Goal: Contribute content: Add original content to the website for others to see

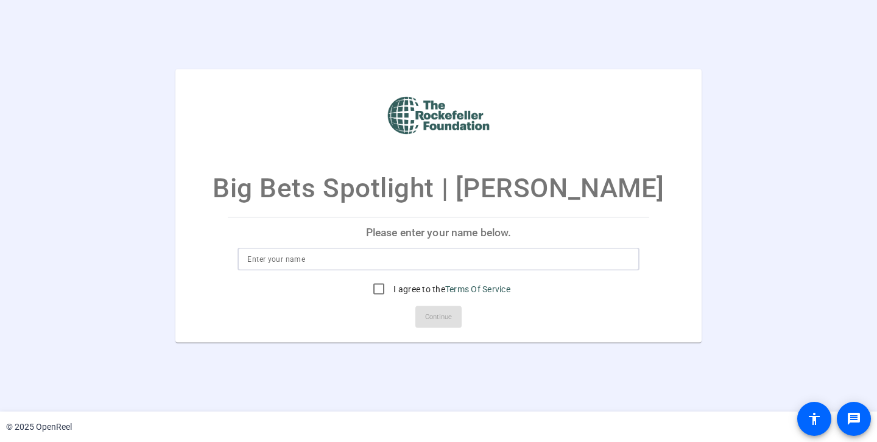
click at [317, 255] on input at bounding box center [438, 258] width 382 height 15
type input "[PERSON_NAME]"
click at [376, 289] on input "I agree to the Terms Of Service" at bounding box center [378, 288] width 24 height 24
checkbox input "true"
click at [443, 316] on span "Continue" at bounding box center [438, 316] width 27 height 18
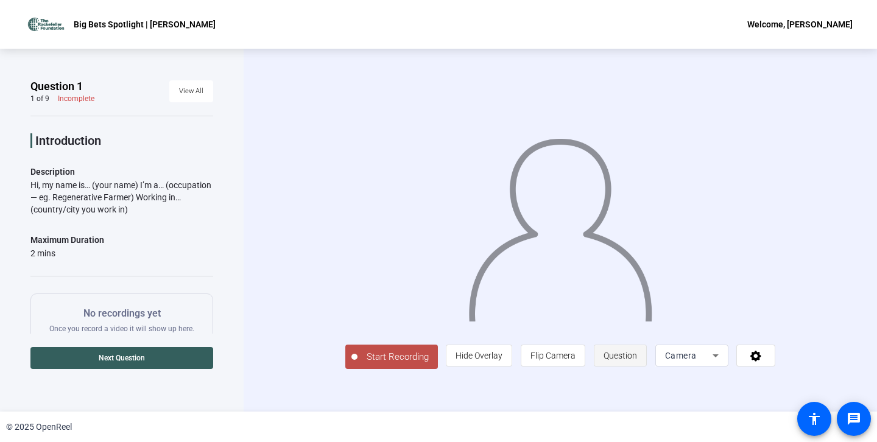
click at [612, 355] on span "Question" at bounding box center [619, 356] width 33 height 10
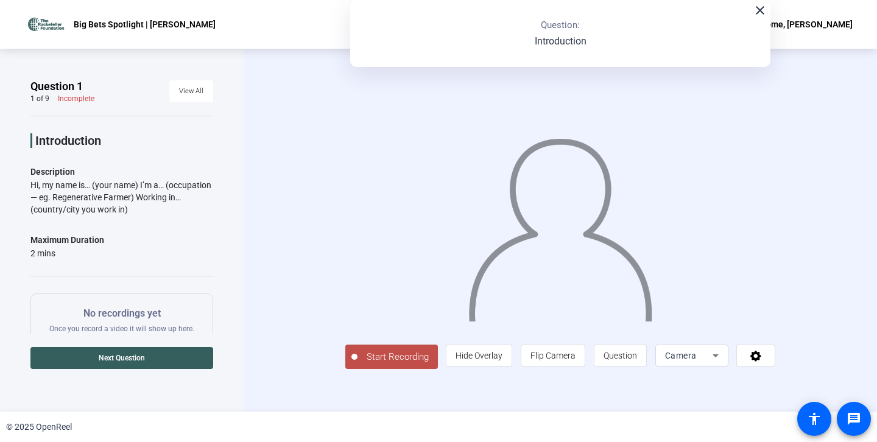
click at [758, 10] on mat-icon "close" at bounding box center [759, 10] width 15 height 15
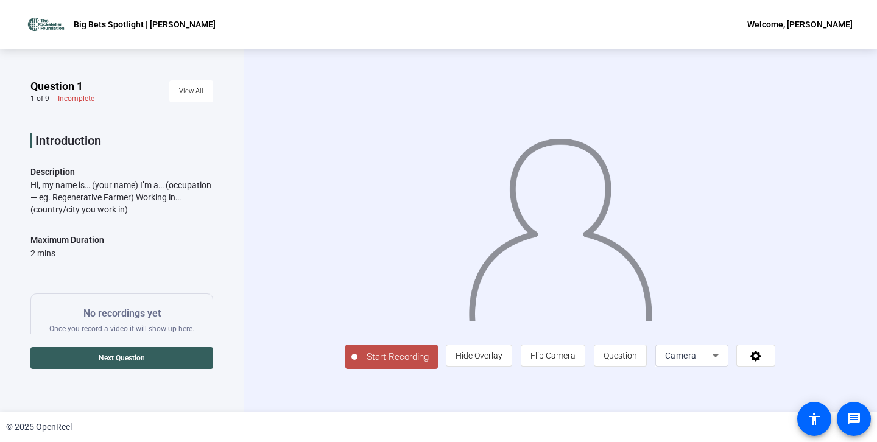
click at [717, 357] on icon at bounding box center [715, 355] width 15 height 15
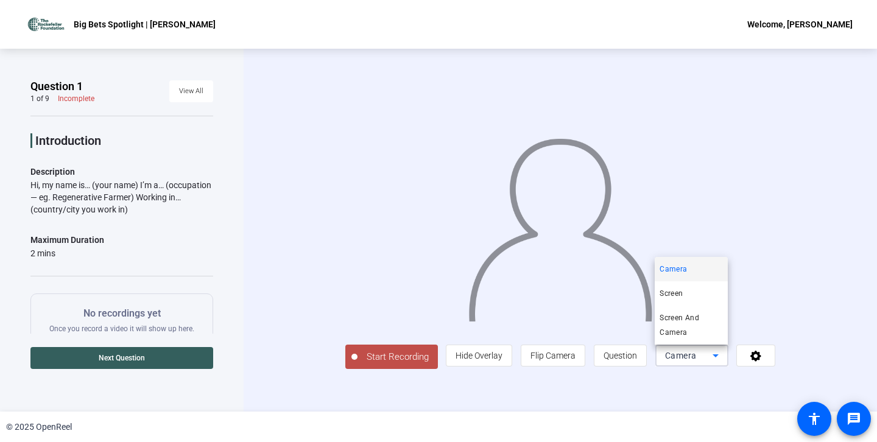
click at [776, 267] on div at bounding box center [438, 221] width 877 height 442
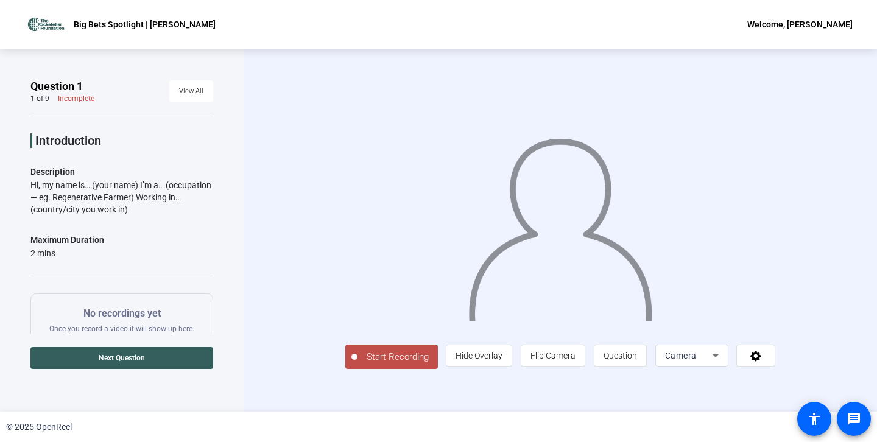
click at [631, 67] on div "Start Recording person Hide Overlay flip Flip Camera question_mark Question Cam…" at bounding box center [559, 230] width 633 height 363
click at [391, 352] on span "Start Recording" at bounding box center [397, 357] width 80 height 14
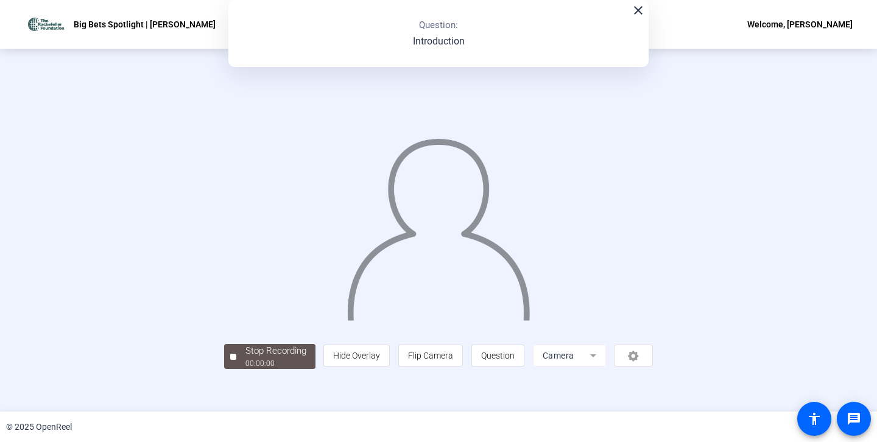
click at [391, 360] on div "person Hide Overlay flip Flip Camera question_mark Question Camera" at bounding box center [487, 356] width 329 height 22
click at [264, 351] on div "Stop Recording" at bounding box center [275, 351] width 61 height 14
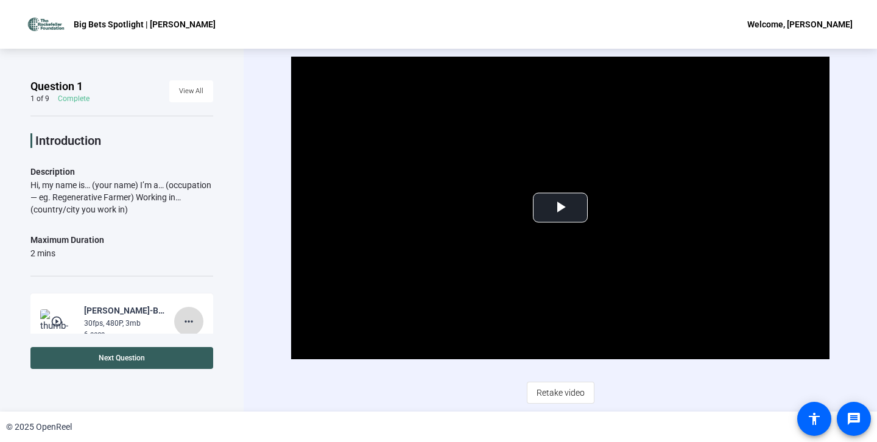
click at [193, 320] on mat-icon "more_horiz" at bounding box center [188, 321] width 15 height 15
click at [198, 345] on span "Delete clip" at bounding box center [208, 346] width 49 height 15
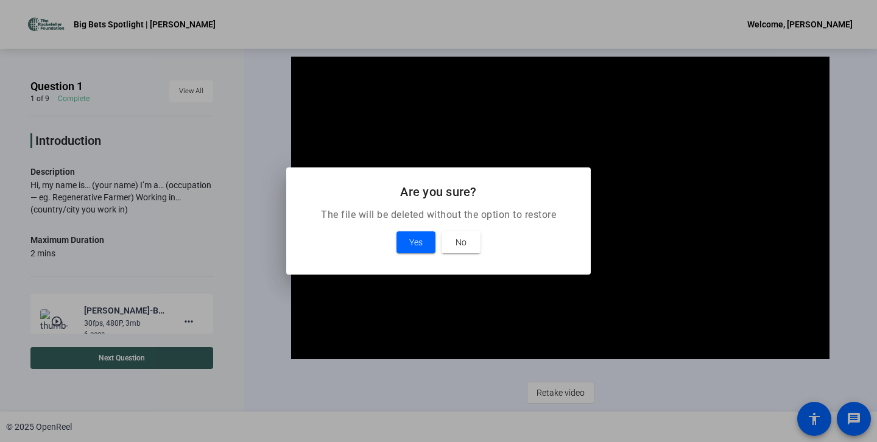
scroll to position [2, 0]
click at [430, 234] on span at bounding box center [415, 242] width 39 height 29
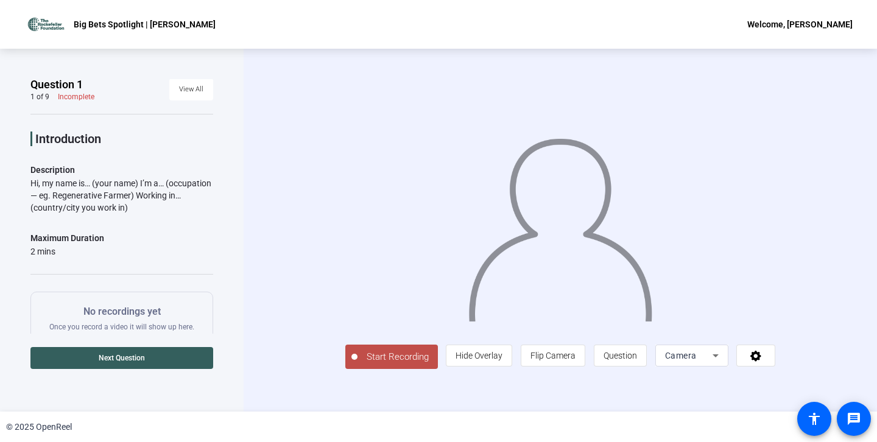
click at [358, 364] on span "Start Recording" at bounding box center [397, 357] width 80 height 14
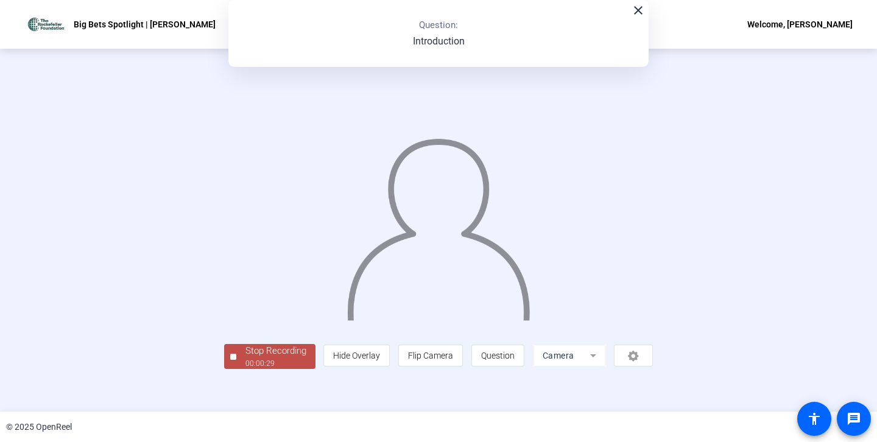
scroll to position [38, 0]
click at [245, 369] on div "00:00:31" at bounding box center [275, 363] width 61 height 11
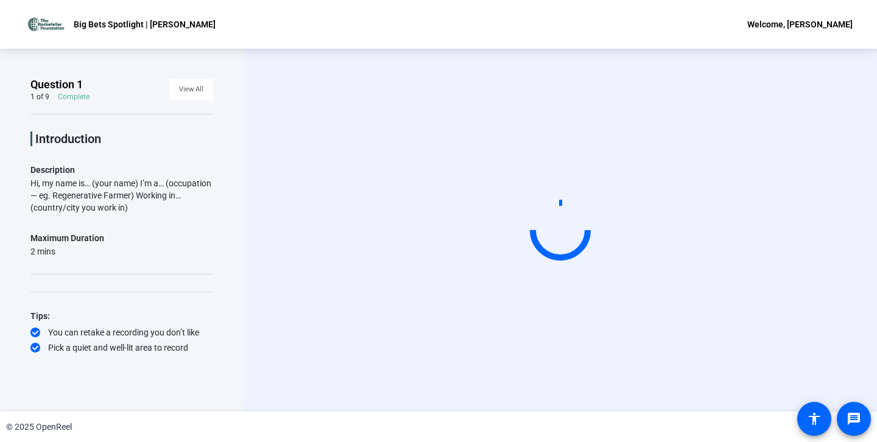
scroll to position [0, 0]
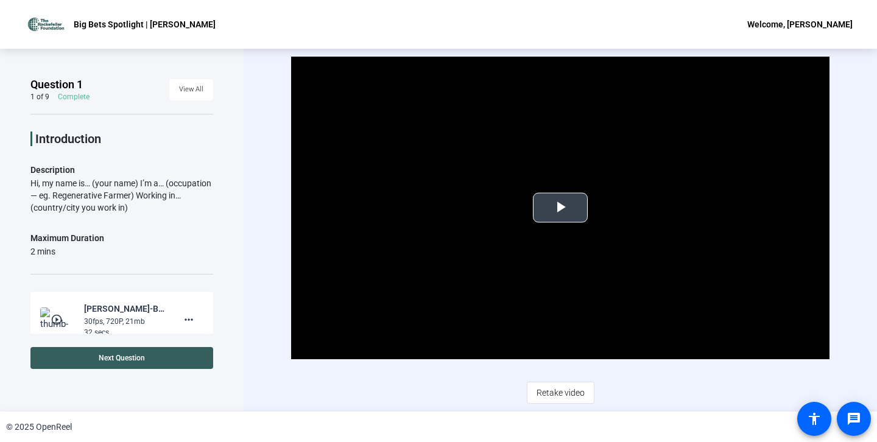
click at [560, 208] on span "Video Player" at bounding box center [560, 208] width 0 height 0
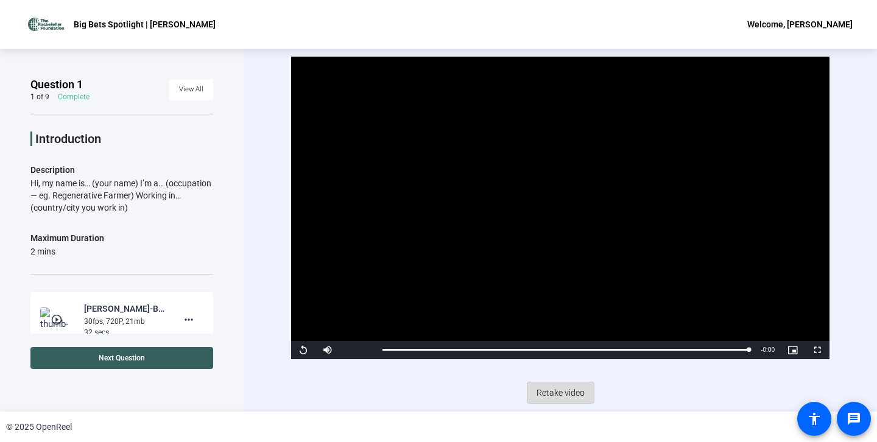
click at [571, 391] on span "Retake video" at bounding box center [560, 392] width 48 height 23
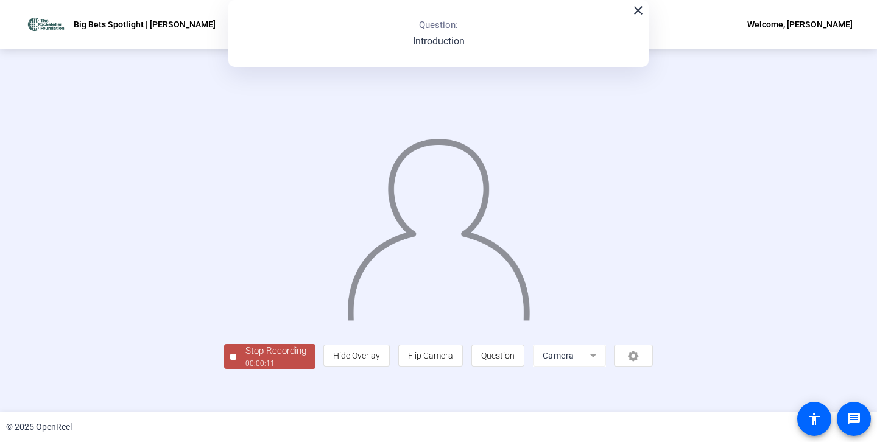
scroll to position [38, 0]
click at [245, 369] on div "00:00:13" at bounding box center [275, 363] width 61 height 11
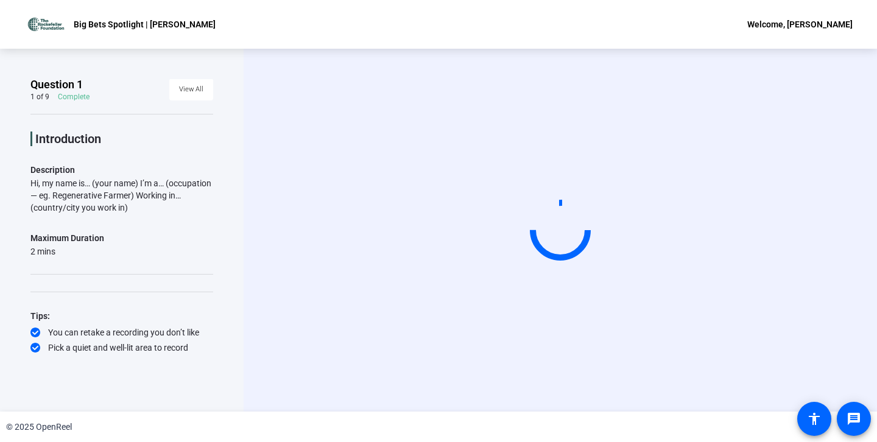
scroll to position [0, 0]
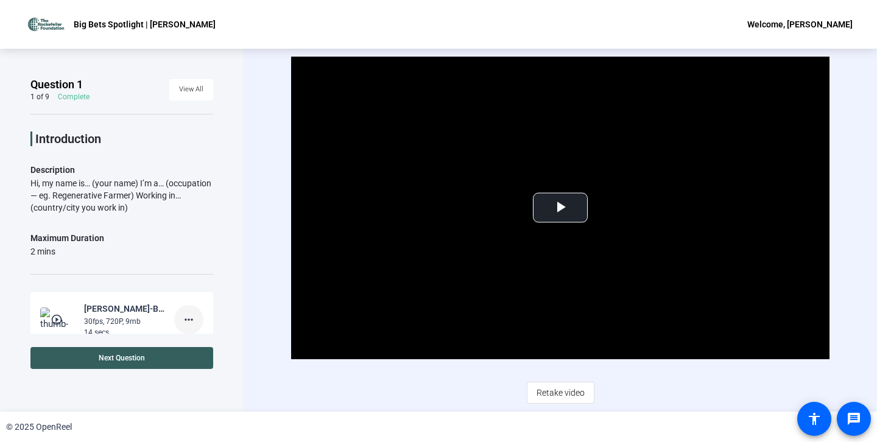
click at [187, 315] on mat-icon "more_horiz" at bounding box center [188, 319] width 15 height 15
click at [208, 341] on span "Delete clip" at bounding box center [208, 344] width 49 height 15
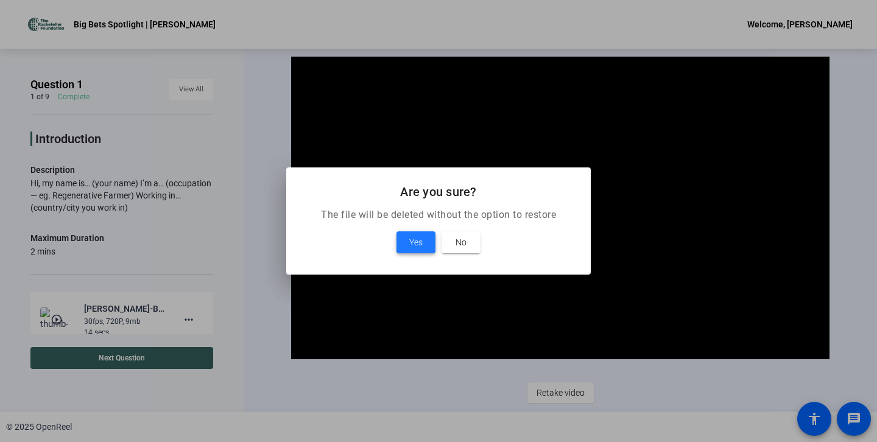
click at [418, 240] on span "Yes" at bounding box center [415, 242] width 13 height 15
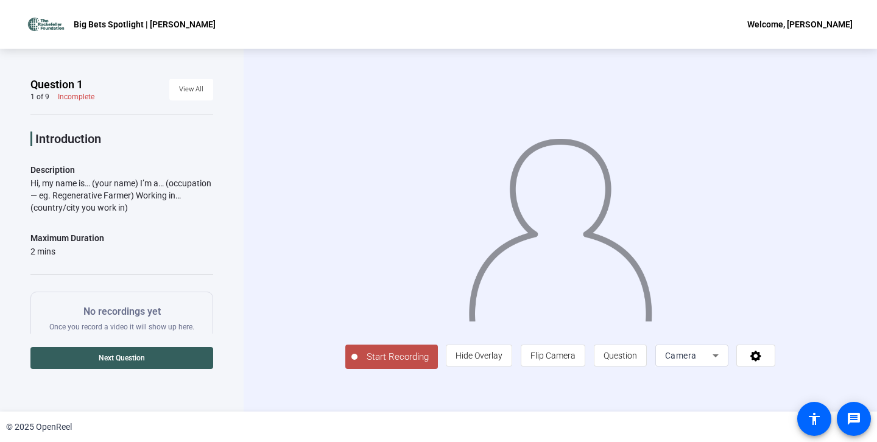
click at [357, 364] on span "Start Recording" at bounding box center [397, 357] width 80 height 14
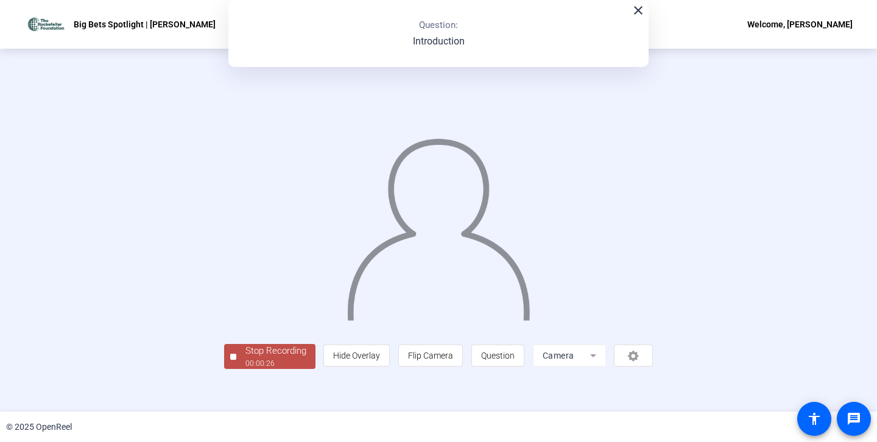
scroll to position [38, 0]
click at [245, 358] on div "Stop Recording" at bounding box center [275, 351] width 61 height 14
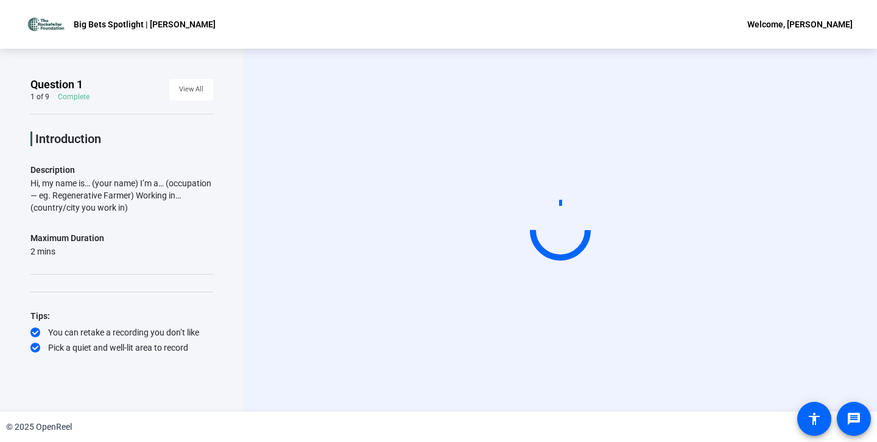
scroll to position [0, 0]
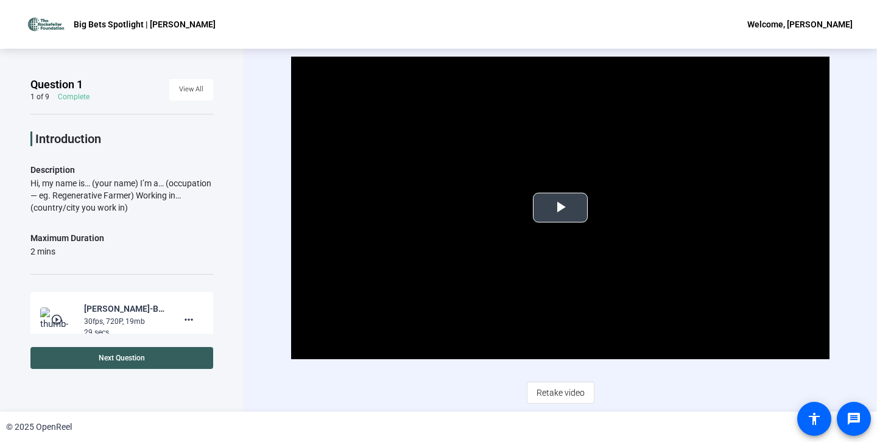
click at [560, 208] on span "Video Player" at bounding box center [560, 208] width 0 height 0
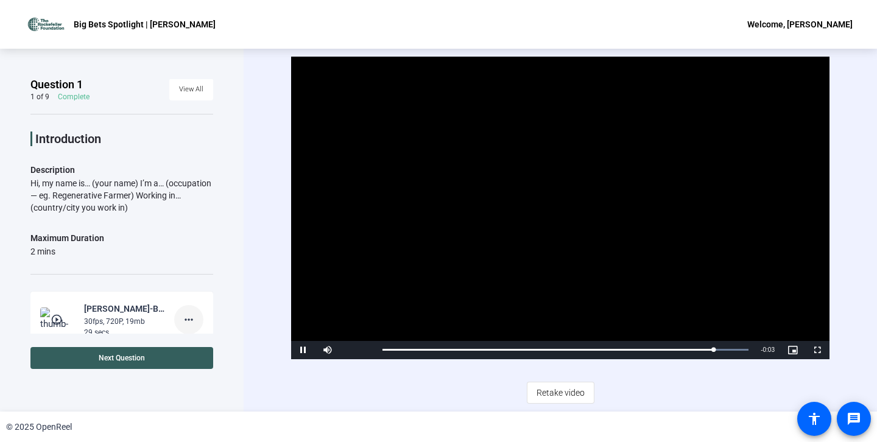
click at [188, 319] on mat-icon "more_horiz" at bounding box center [188, 319] width 15 height 15
click at [218, 345] on span "Delete clip" at bounding box center [208, 344] width 49 height 15
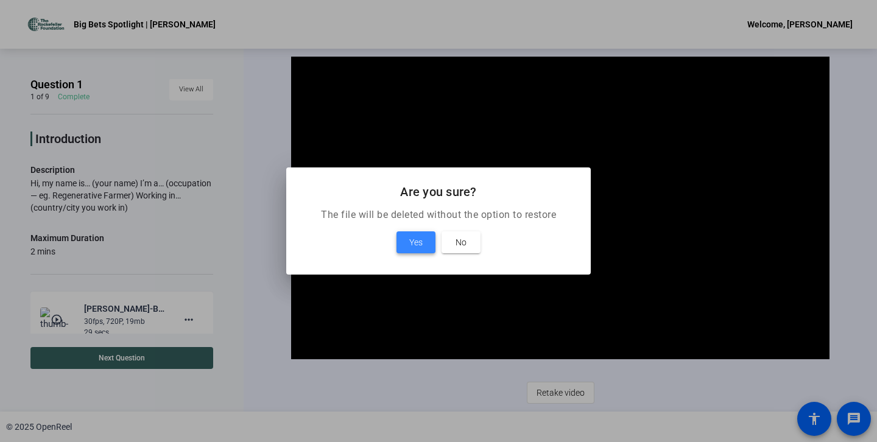
click at [417, 242] on span "Yes" at bounding box center [415, 242] width 13 height 15
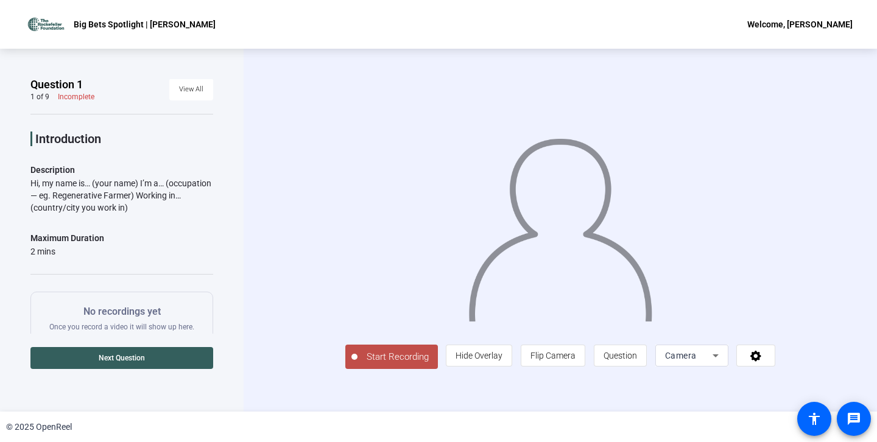
click at [365, 364] on span "Start Recording" at bounding box center [397, 357] width 80 height 14
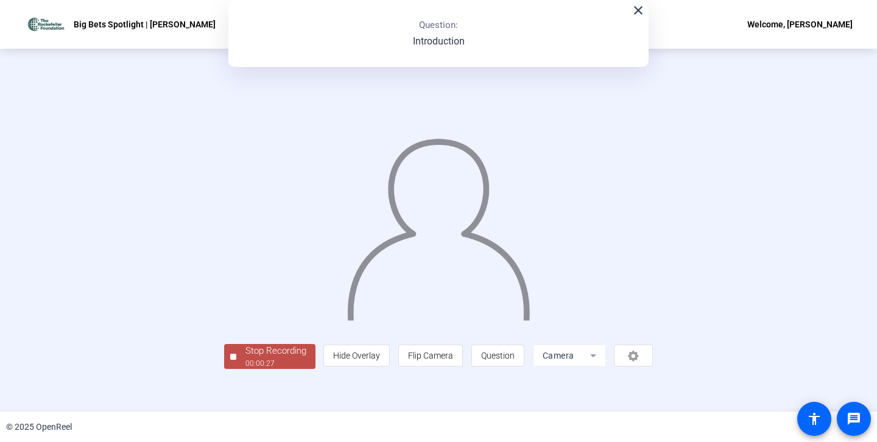
scroll to position [38, 0]
click at [245, 358] on div "Stop Recording" at bounding box center [275, 351] width 61 height 14
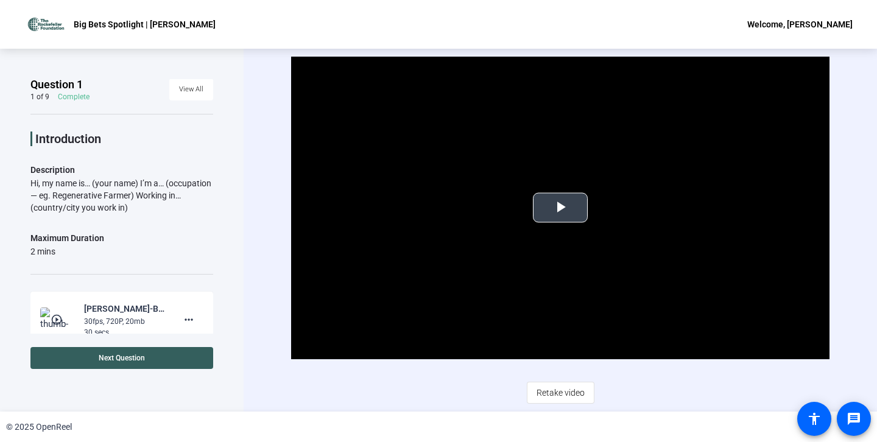
click at [560, 208] on span "Video Player" at bounding box center [560, 208] width 0 height 0
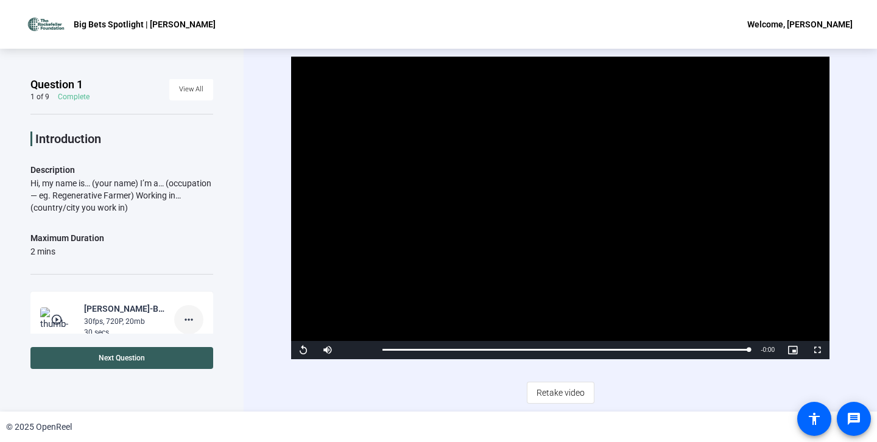
click at [187, 318] on mat-icon "more_horiz" at bounding box center [188, 319] width 15 height 15
click at [120, 358] on div at bounding box center [438, 221] width 877 height 442
click at [120, 358] on span "Next Question" at bounding box center [122, 358] width 46 height 9
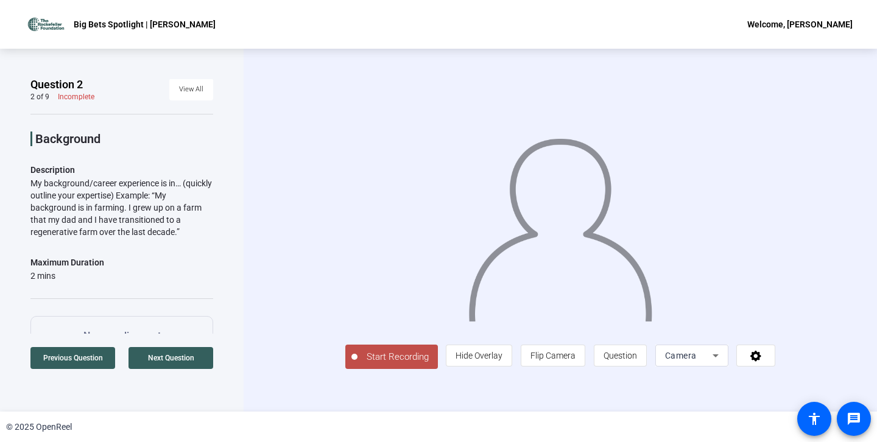
click at [357, 364] on span "Start Recording" at bounding box center [397, 357] width 80 height 14
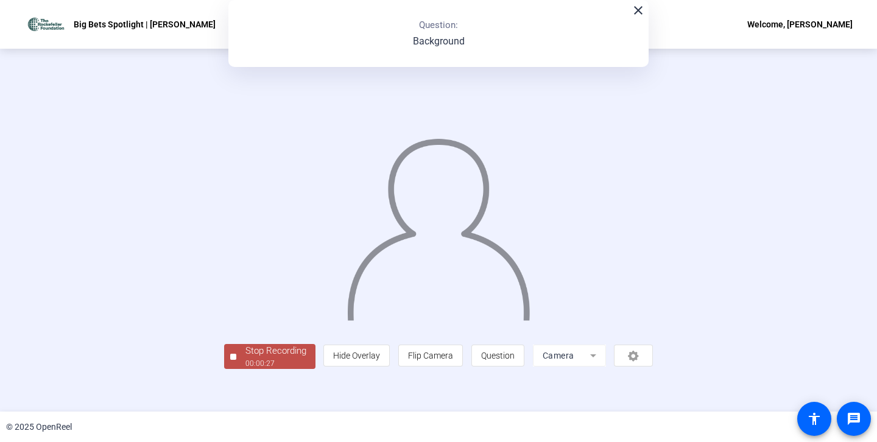
scroll to position [38, 0]
click at [245, 369] on div "00:00:28" at bounding box center [275, 363] width 61 height 11
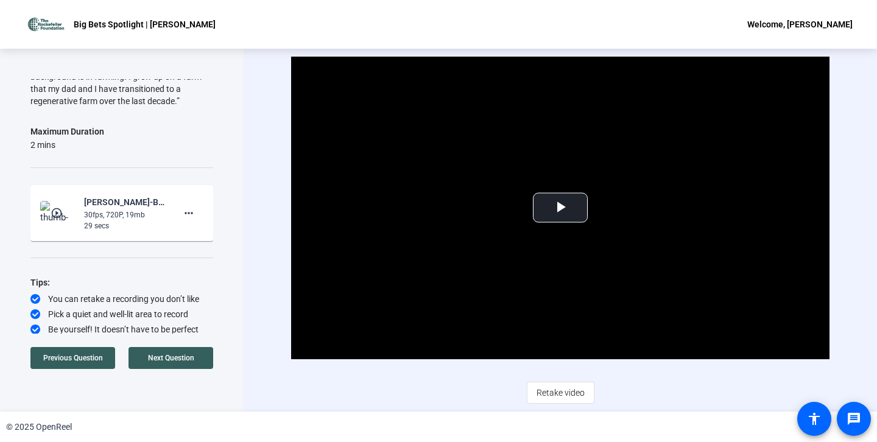
scroll to position [133, 0]
click at [560, 208] on span "Video Player" at bounding box center [560, 208] width 0 height 0
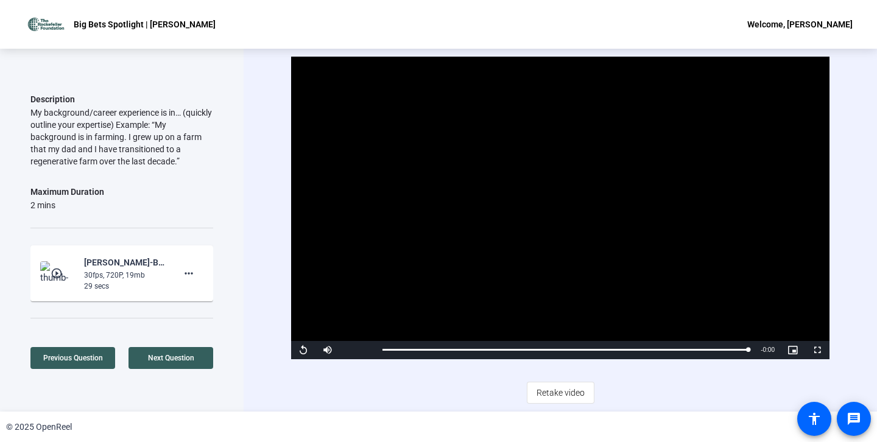
scroll to position [58, 0]
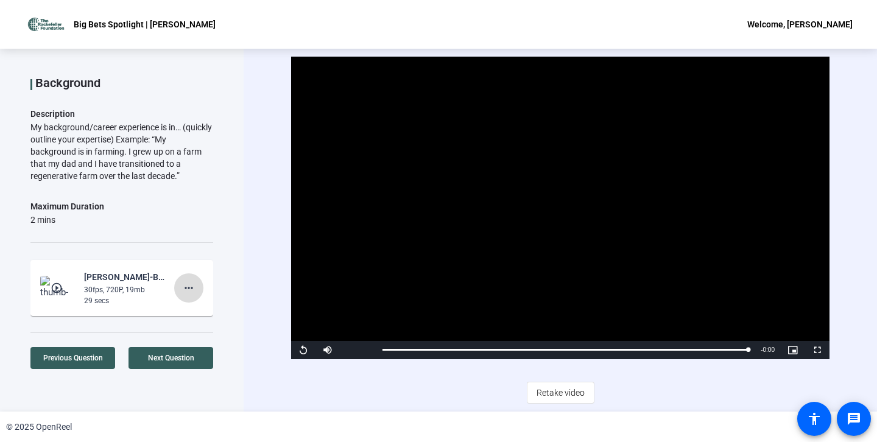
click at [184, 284] on mat-icon "more_horiz" at bounding box center [188, 288] width 15 height 15
click at [211, 312] on span "Delete clip" at bounding box center [208, 313] width 49 height 15
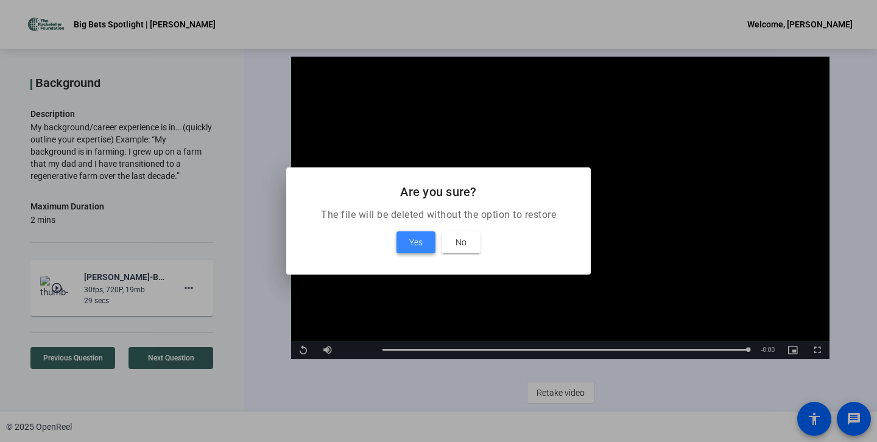
click at [422, 242] on span "Yes" at bounding box center [415, 242] width 13 height 15
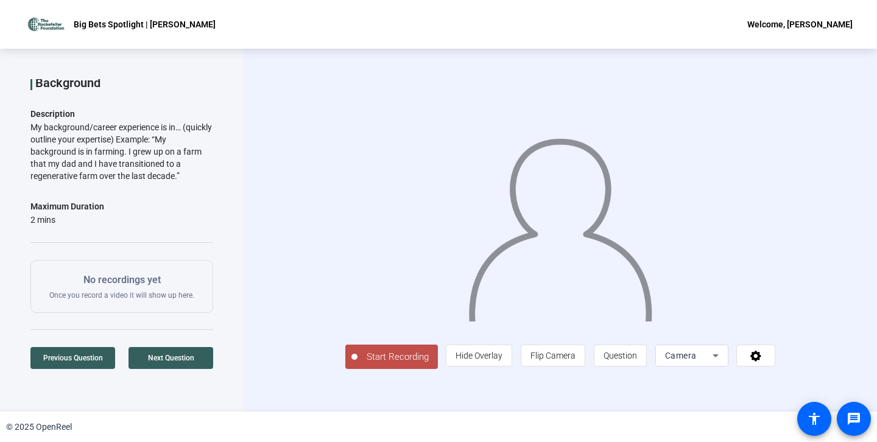
click at [360, 364] on span "Start Recording" at bounding box center [397, 357] width 80 height 14
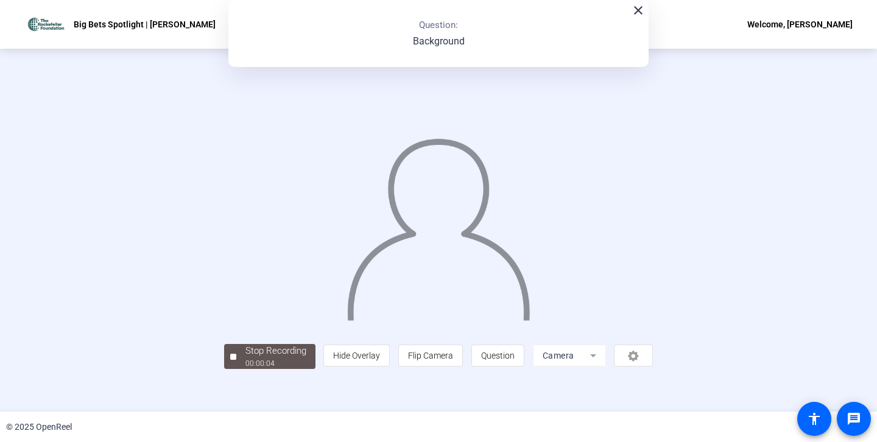
scroll to position [38, 0]
click at [245, 369] on div "00:00:06" at bounding box center [275, 363] width 61 height 11
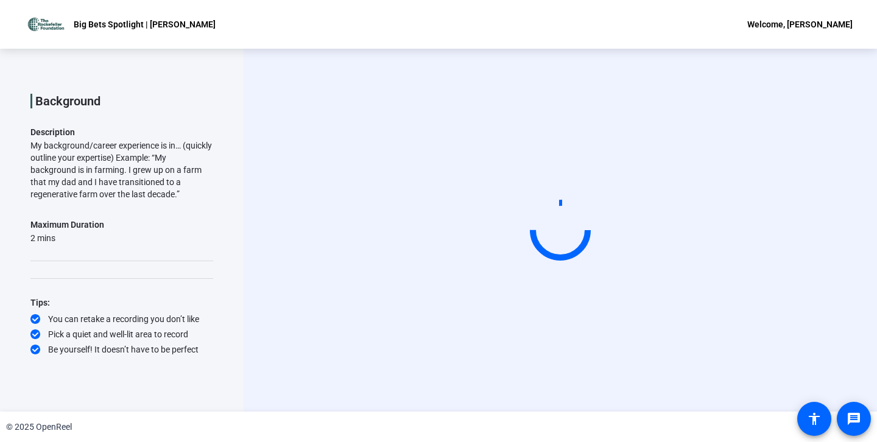
scroll to position [0, 0]
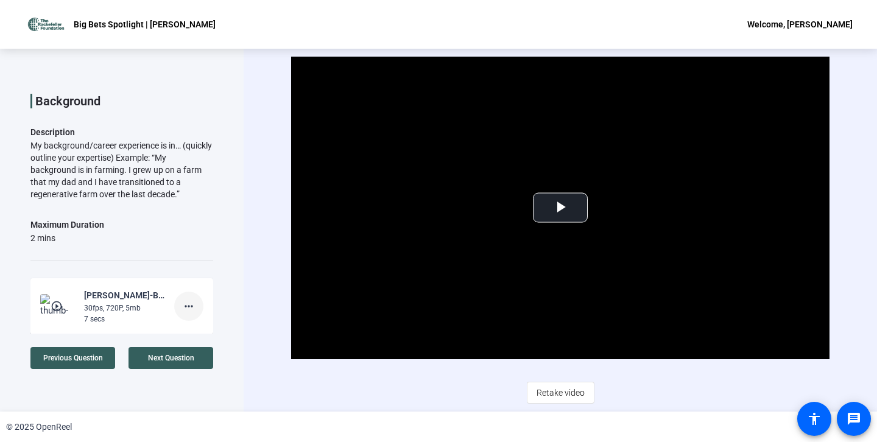
click at [191, 305] on mat-icon "more_horiz" at bounding box center [188, 306] width 15 height 15
click at [220, 331] on span "Delete clip" at bounding box center [208, 331] width 49 height 15
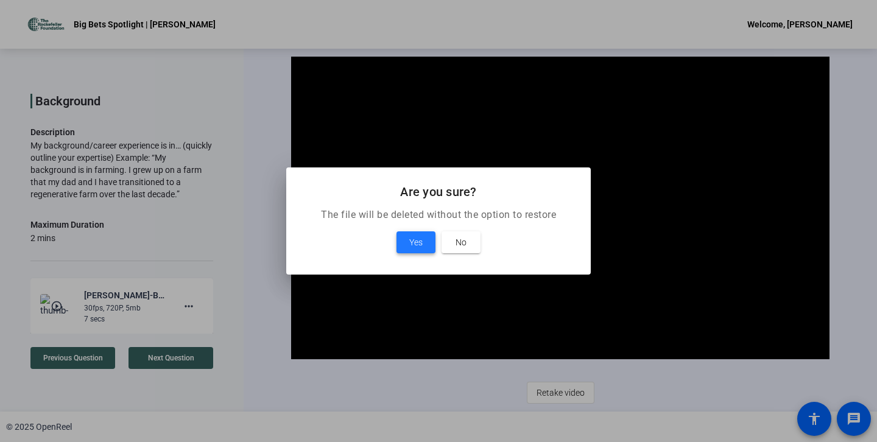
click at [418, 245] on span "Yes" at bounding box center [415, 242] width 13 height 15
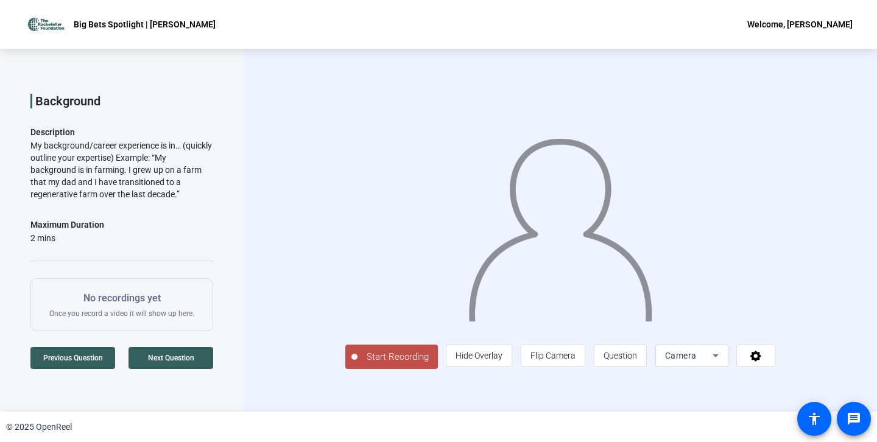
click at [357, 364] on span "Start Recording" at bounding box center [397, 357] width 80 height 14
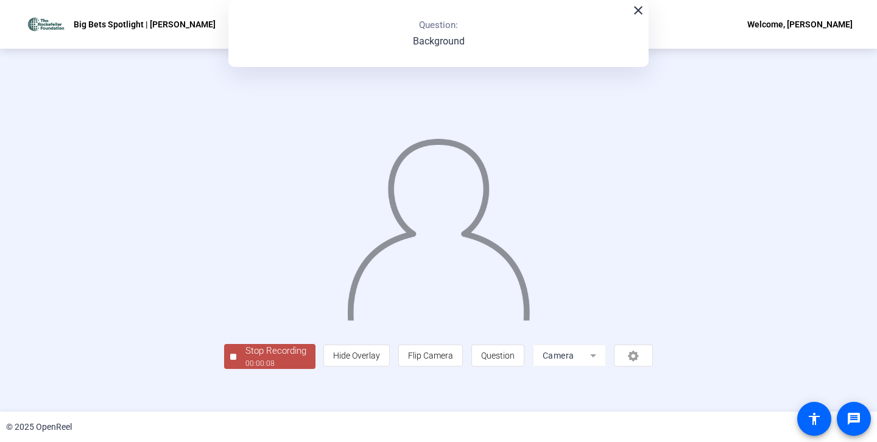
scroll to position [38, 0]
click at [245, 358] on div "Stop Recording" at bounding box center [275, 351] width 61 height 14
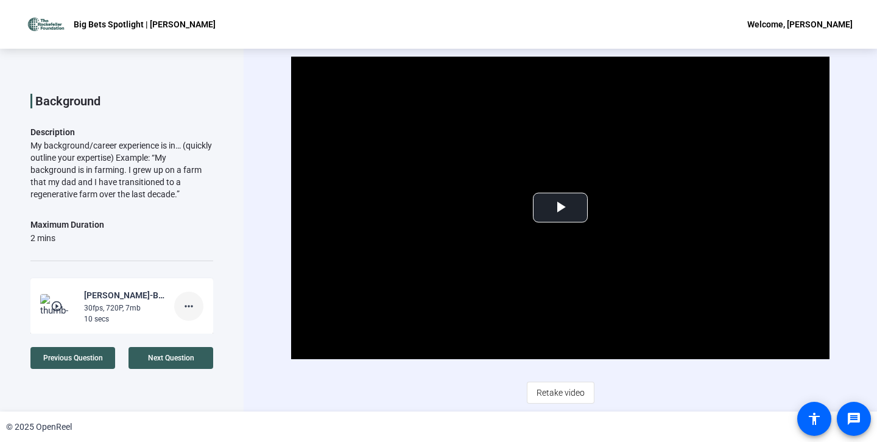
click at [189, 307] on mat-icon "more_horiz" at bounding box center [188, 306] width 15 height 15
click at [208, 329] on span "Delete clip" at bounding box center [208, 331] width 49 height 15
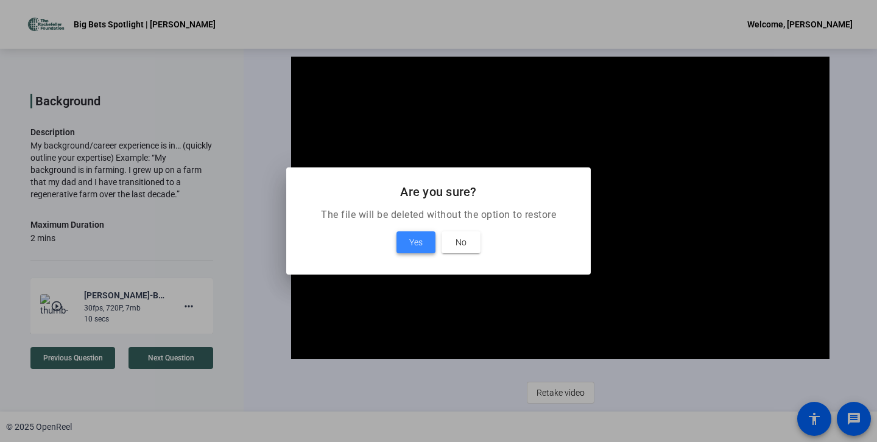
click at [417, 242] on span "Yes" at bounding box center [415, 242] width 13 height 15
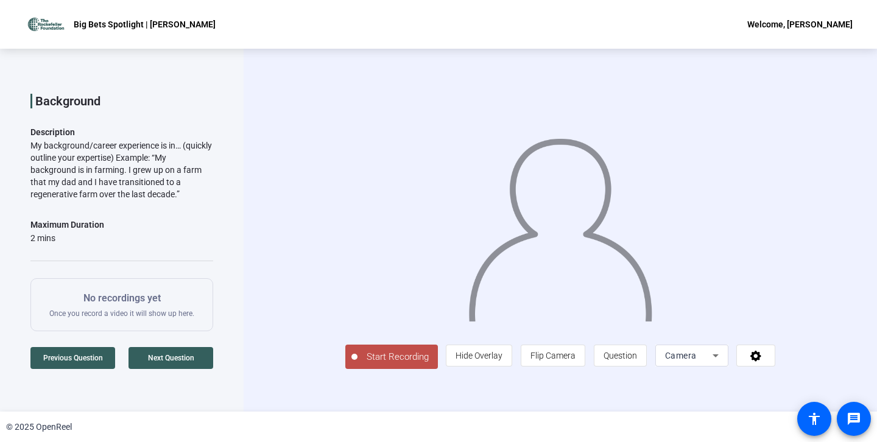
click at [367, 364] on span "Start Recording" at bounding box center [397, 357] width 80 height 14
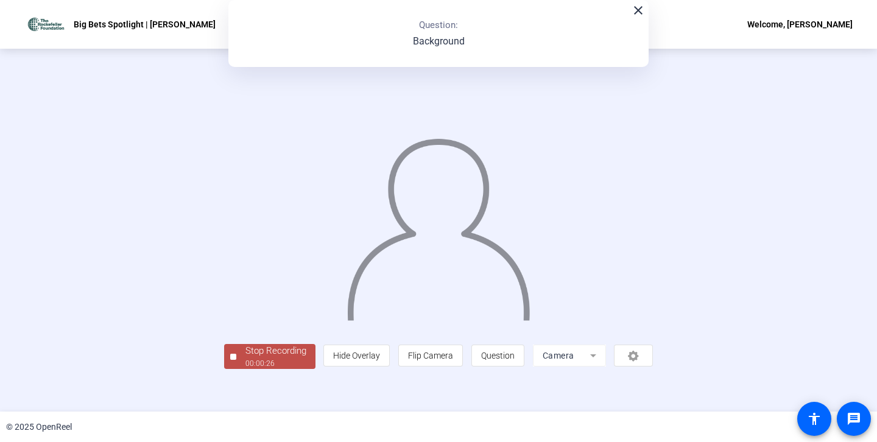
scroll to position [38, 0]
click at [245, 358] on div "Stop Recording" at bounding box center [275, 351] width 61 height 14
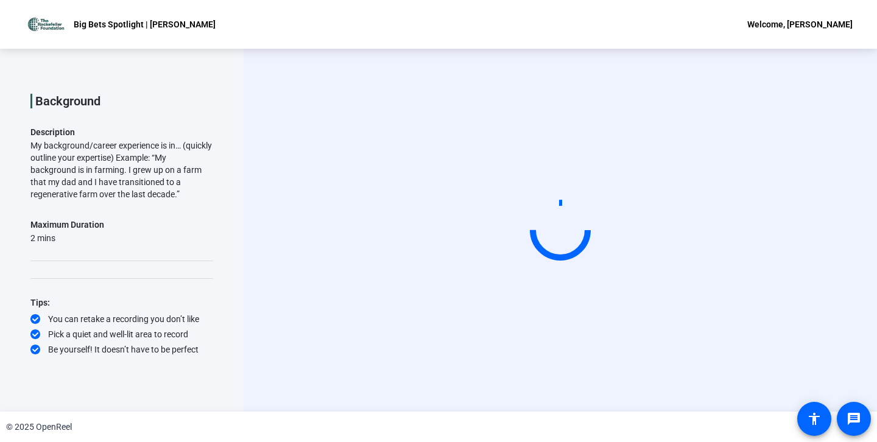
scroll to position [0, 0]
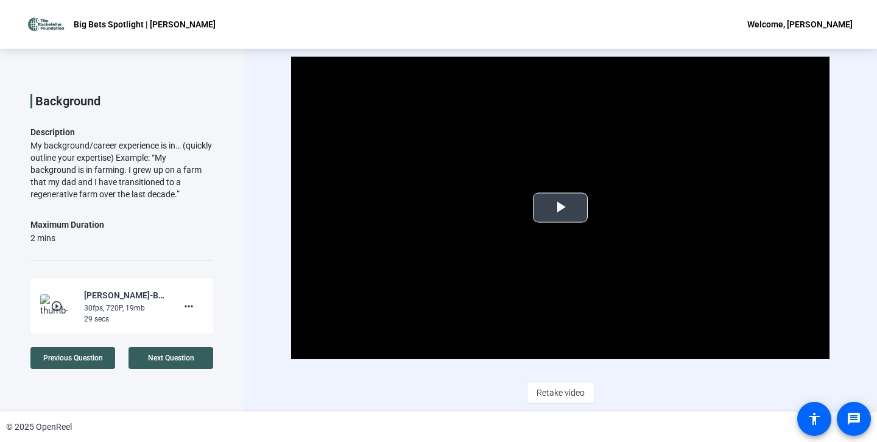
click at [560, 208] on span "Video Player" at bounding box center [560, 208] width 0 height 0
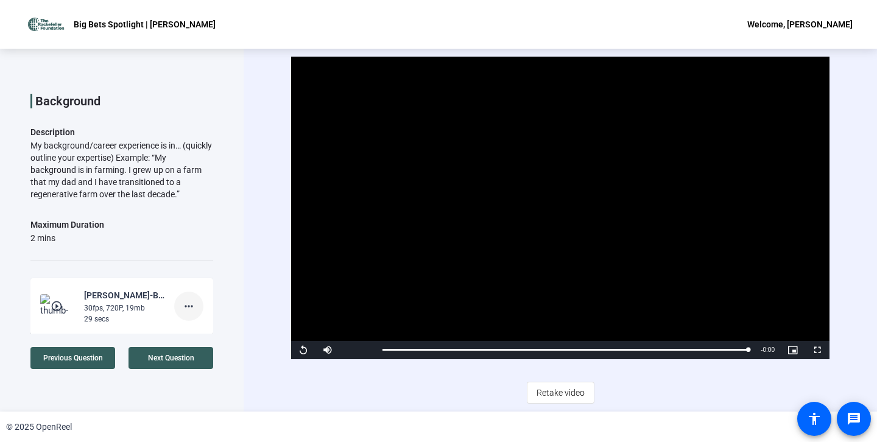
click at [189, 306] on mat-icon "more_horiz" at bounding box center [188, 306] width 15 height 15
click at [208, 326] on span "Delete clip" at bounding box center [208, 331] width 49 height 15
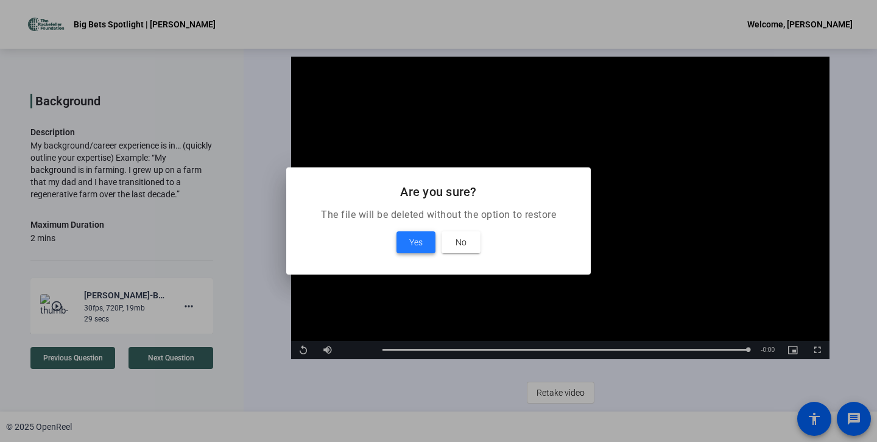
click at [425, 238] on span at bounding box center [415, 242] width 39 height 29
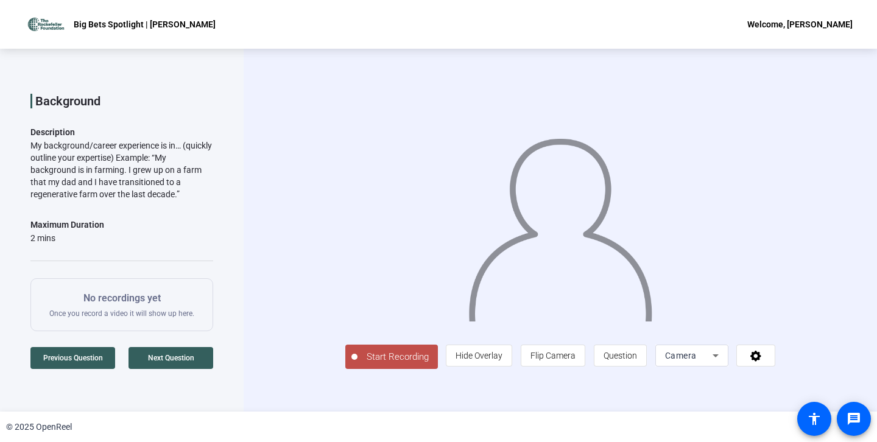
click at [357, 364] on span "Start Recording" at bounding box center [397, 357] width 80 height 14
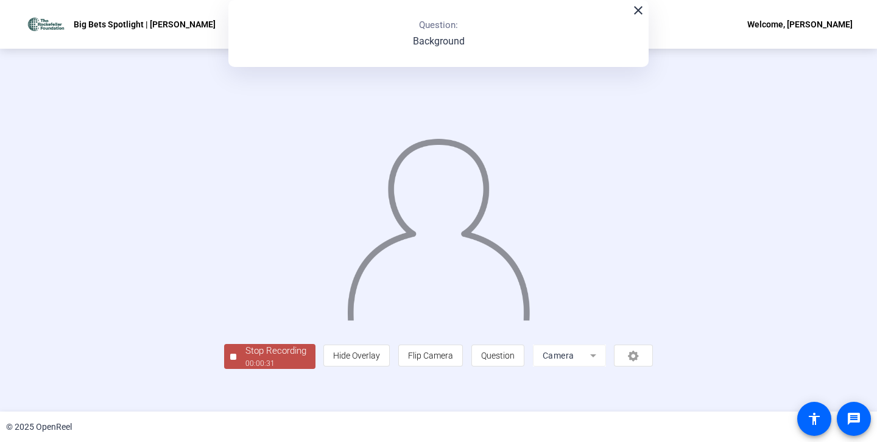
scroll to position [38, 0]
click at [245, 358] on div "Stop Recording" at bounding box center [275, 351] width 61 height 14
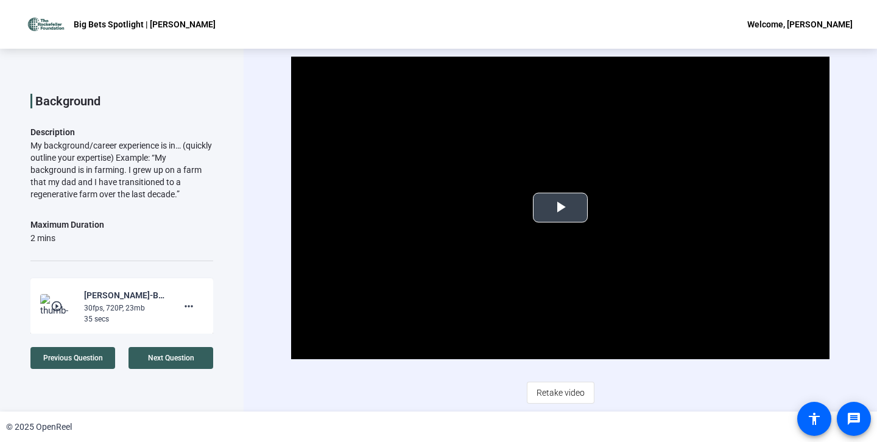
click at [560, 208] on span "Video Player" at bounding box center [560, 208] width 0 height 0
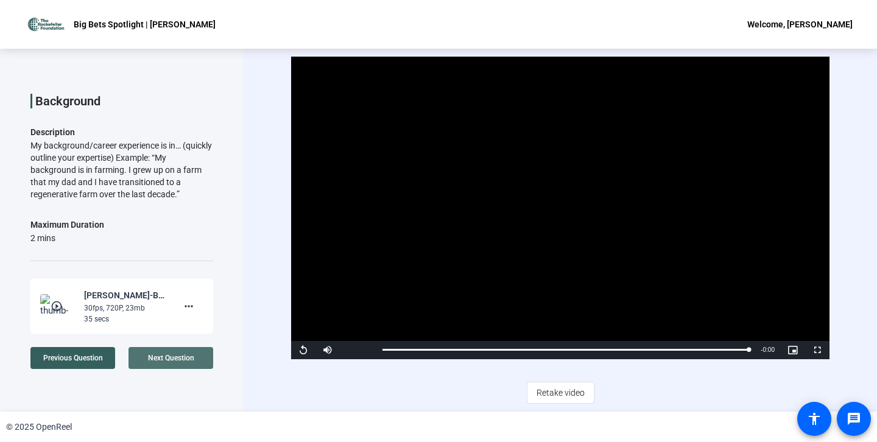
click at [175, 359] on span "Next Question" at bounding box center [171, 358] width 46 height 9
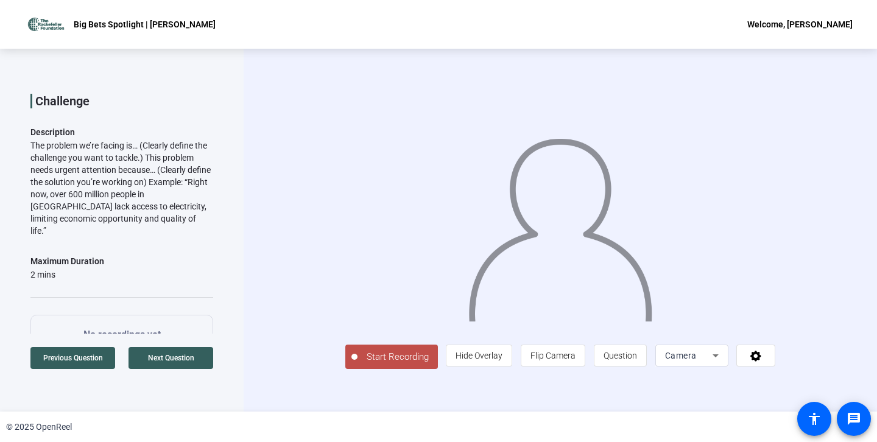
click at [357, 364] on span "Start Recording" at bounding box center [397, 357] width 80 height 14
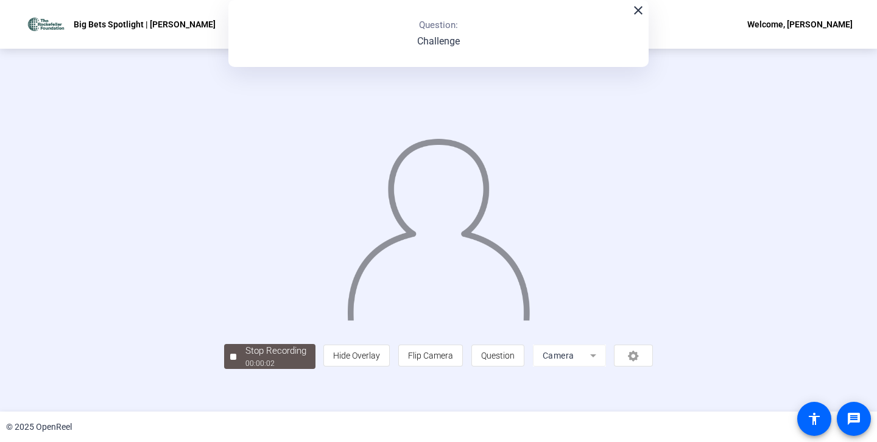
click at [637, 10] on mat-icon "close" at bounding box center [638, 10] width 15 height 15
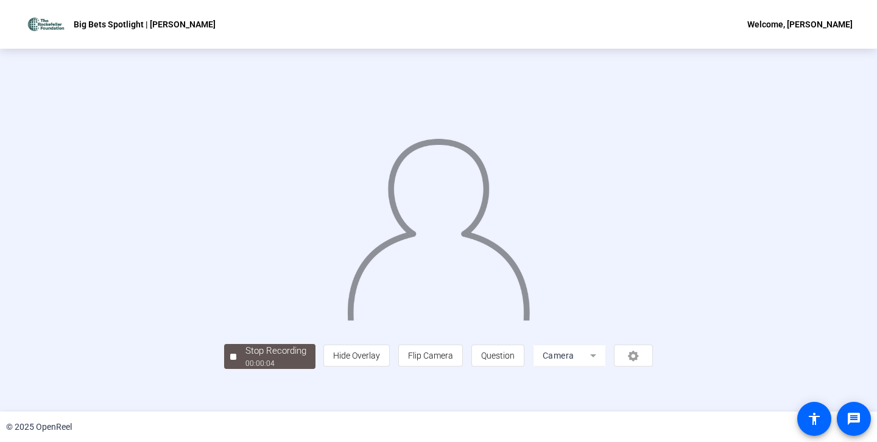
scroll to position [38, 0]
click at [245, 358] on div "Stop Recording" at bounding box center [275, 351] width 61 height 14
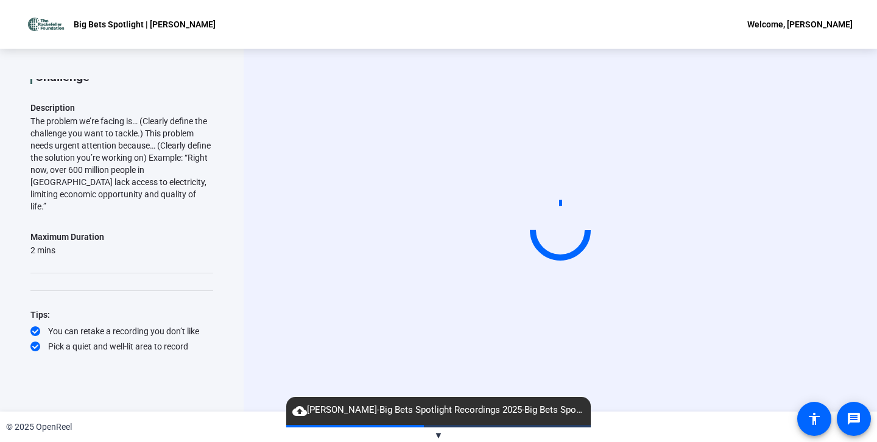
scroll to position [0, 0]
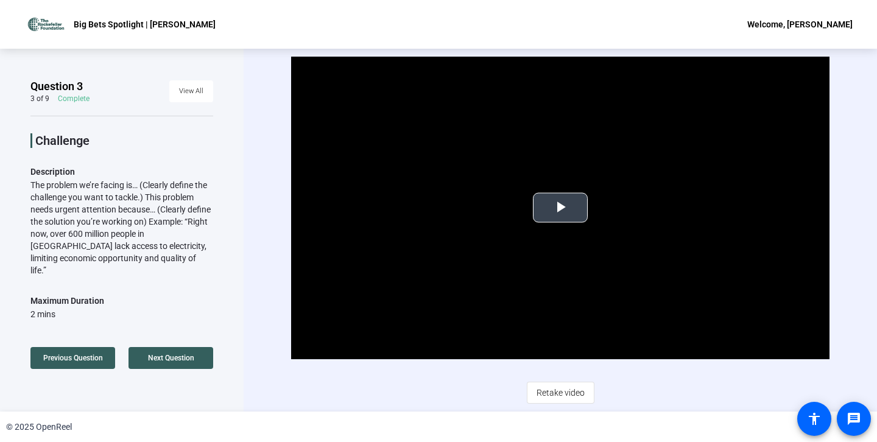
click at [560, 208] on span "Video Player" at bounding box center [560, 208] width 0 height 0
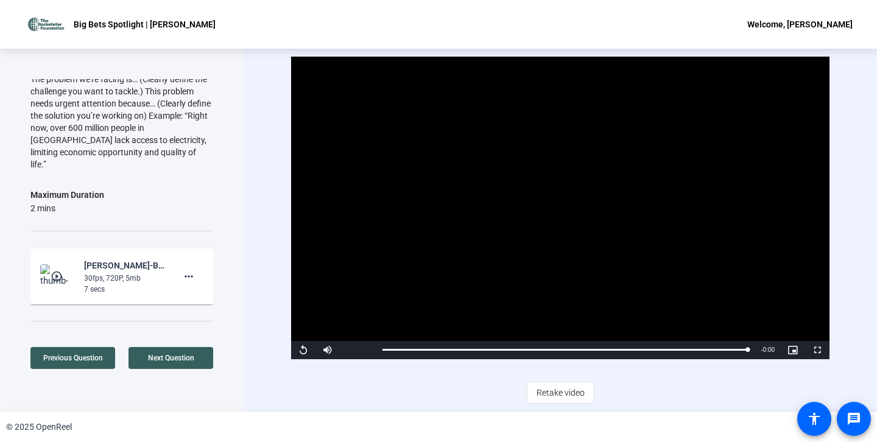
scroll to position [158, 0]
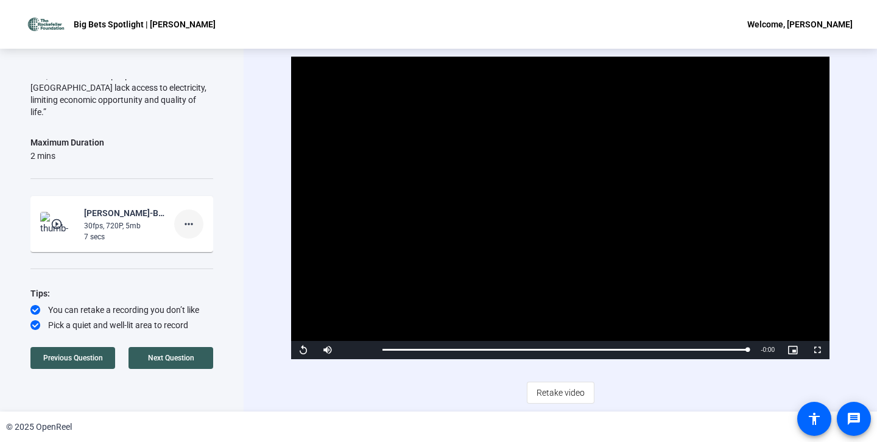
click at [189, 217] on mat-icon "more_horiz" at bounding box center [188, 224] width 15 height 15
click at [214, 236] on span "Delete clip" at bounding box center [208, 236] width 49 height 15
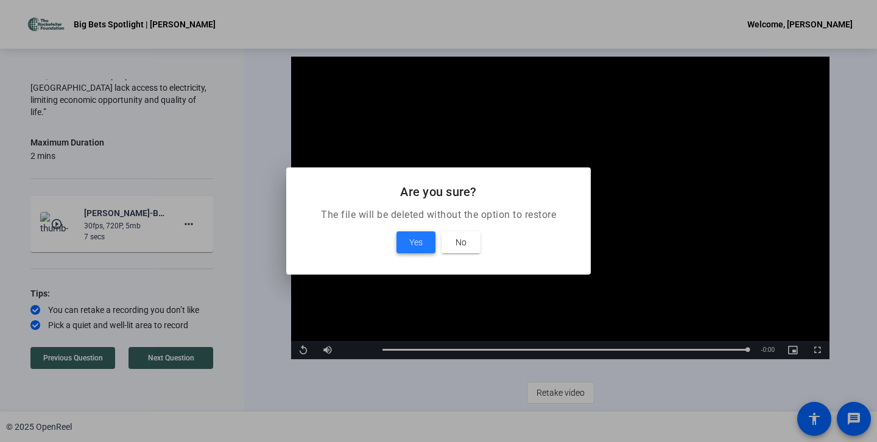
click at [405, 239] on span at bounding box center [415, 242] width 39 height 29
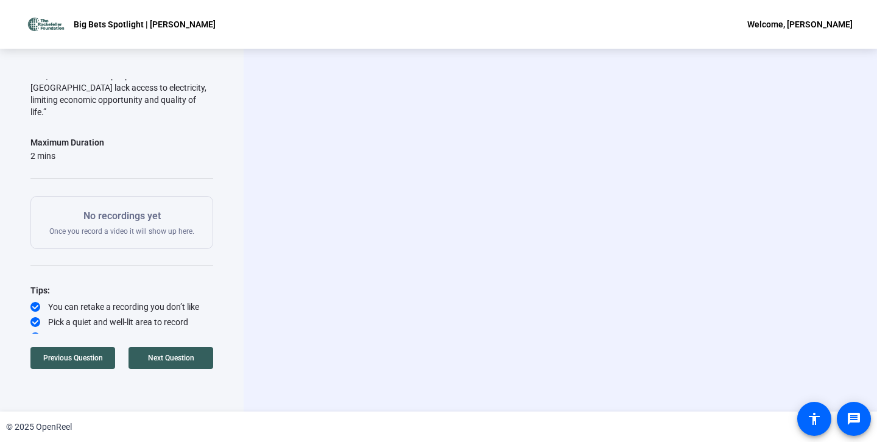
scroll to position [155, 0]
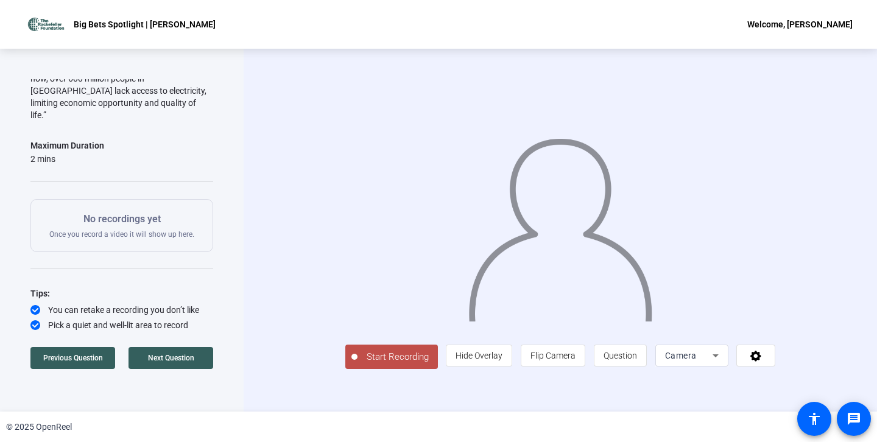
click at [357, 364] on span "Start Recording" at bounding box center [397, 357] width 80 height 14
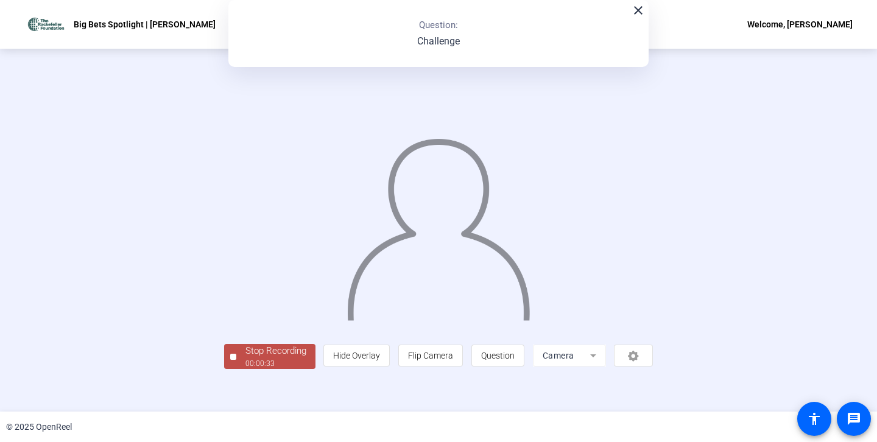
scroll to position [38, 0]
click at [245, 358] on div "Stop Recording" at bounding box center [275, 351] width 61 height 14
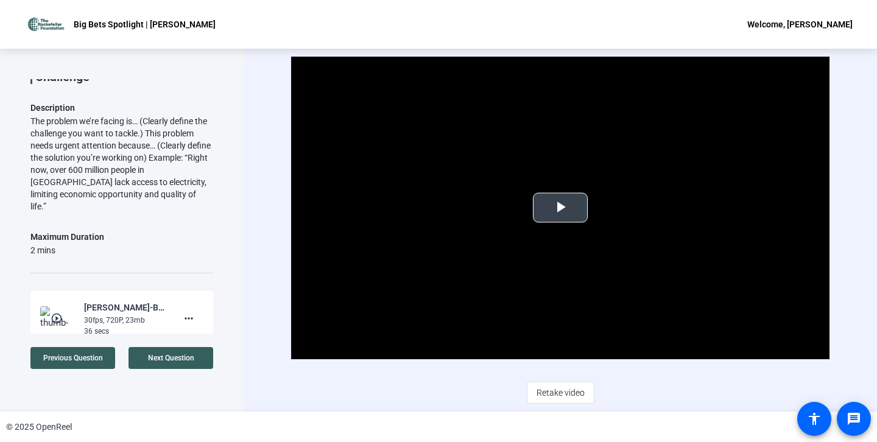
click at [560, 208] on span "Video Player" at bounding box center [560, 208] width 0 height 0
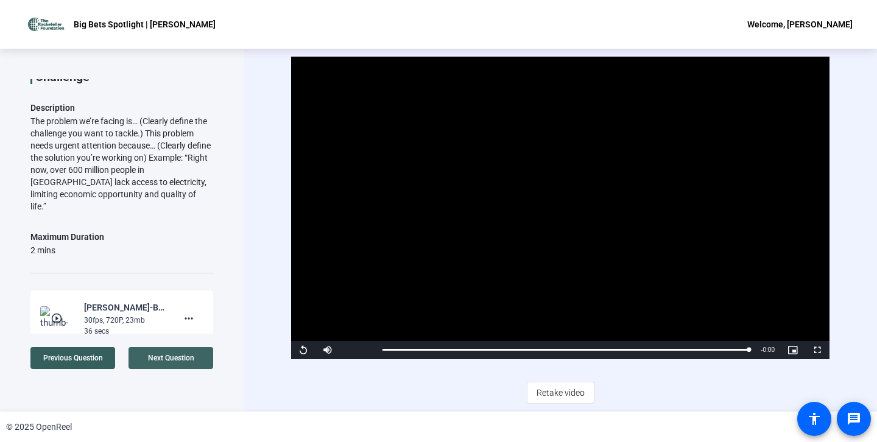
click at [183, 359] on span "Next Question" at bounding box center [171, 358] width 46 height 9
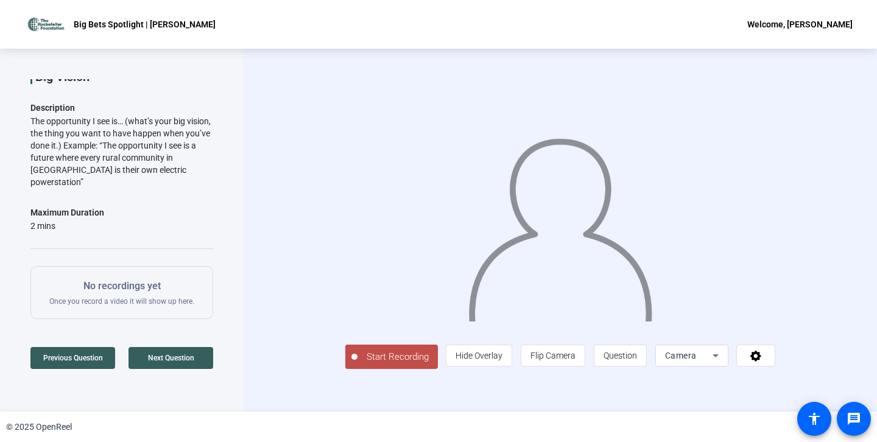
click at [359, 364] on span "Start Recording" at bounding box center [397, 357] width 80 height 14
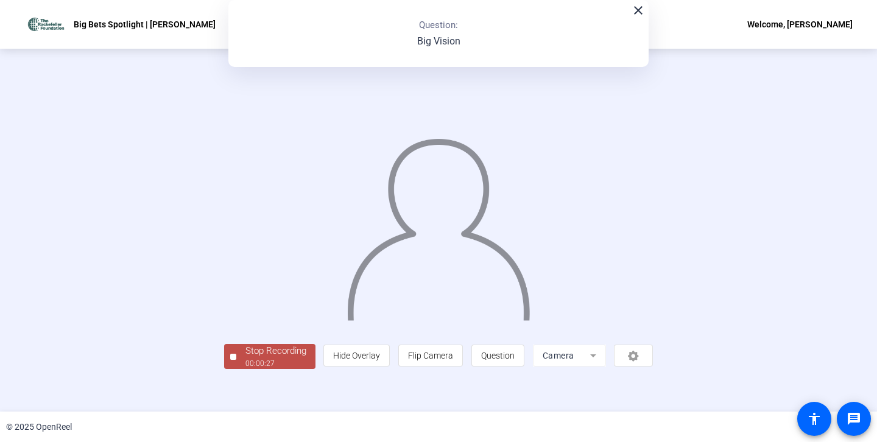
scroll to position [38, 0]
click at [245, 358] on div "Stop Recording" at bounding box center [275, 351] width 61 height 14
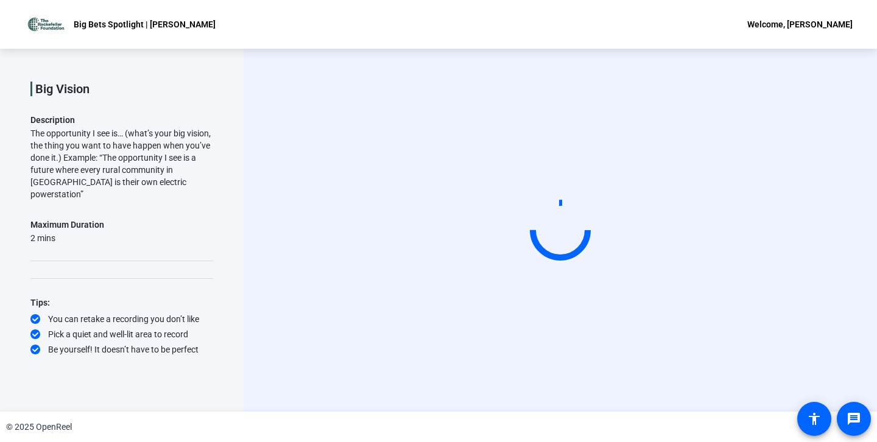
scroll to position [0, 0]
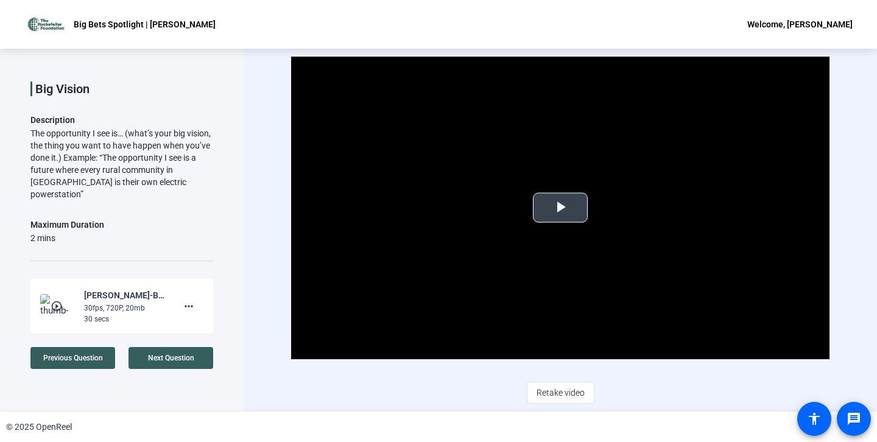
click at [560, 208] on span "Video Player" at bounding box center [560, 208] width 0 height 0
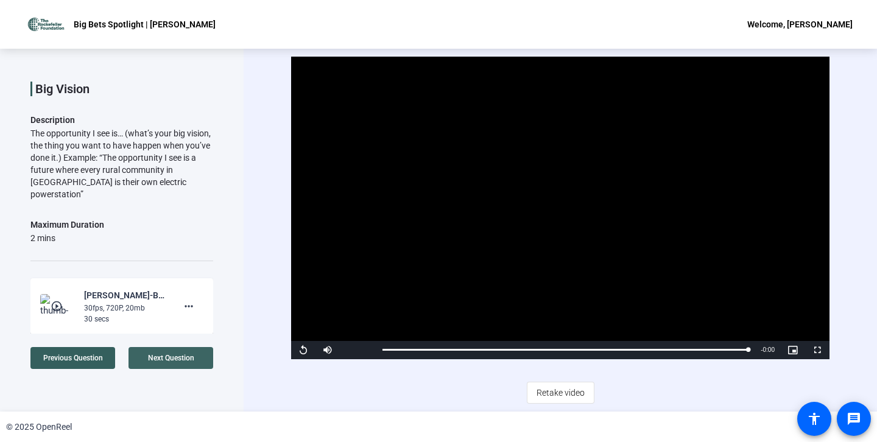
click at [180, 359] on span "Next Question" at bounding box center [171, 358] width 46 height 9
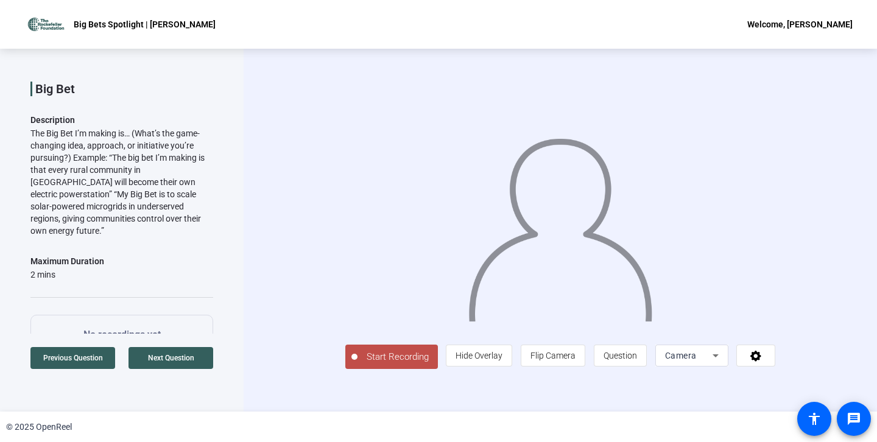
click at [357, 364] on span "Start Recording" at bounding box center [397, 357] width 80 height 14
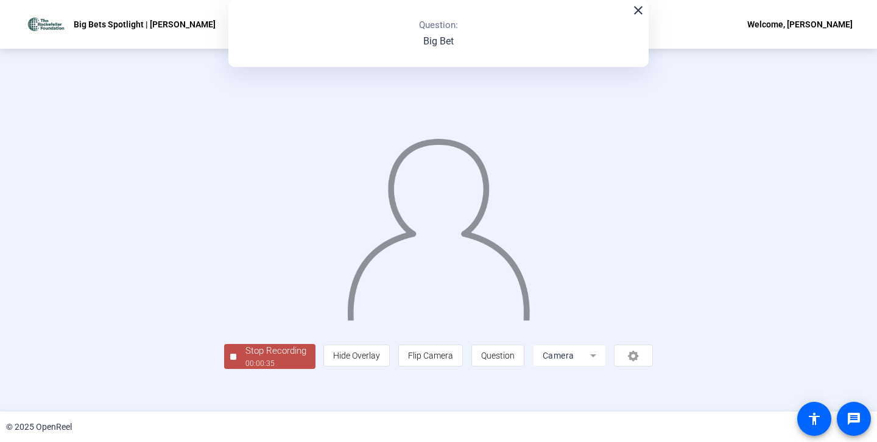
scroll to position [38, 0]
click at [245, 358] on div "Stop Recording" at bounding box center [275, 351] width 61 height 14
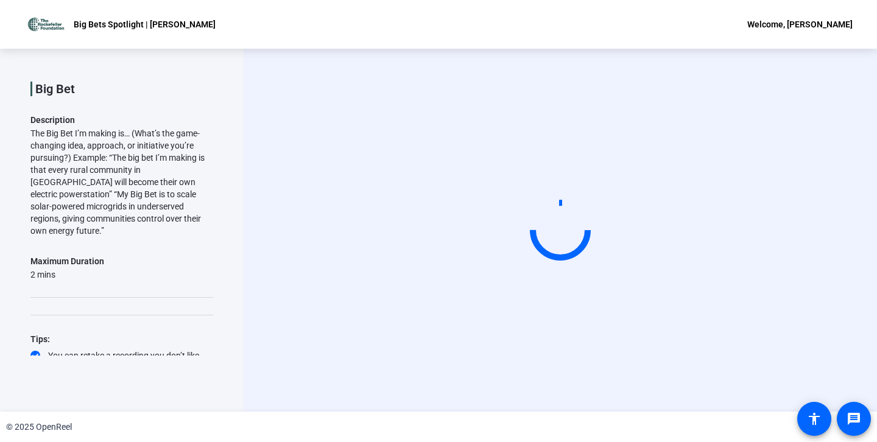
scroll to position [0, 0]
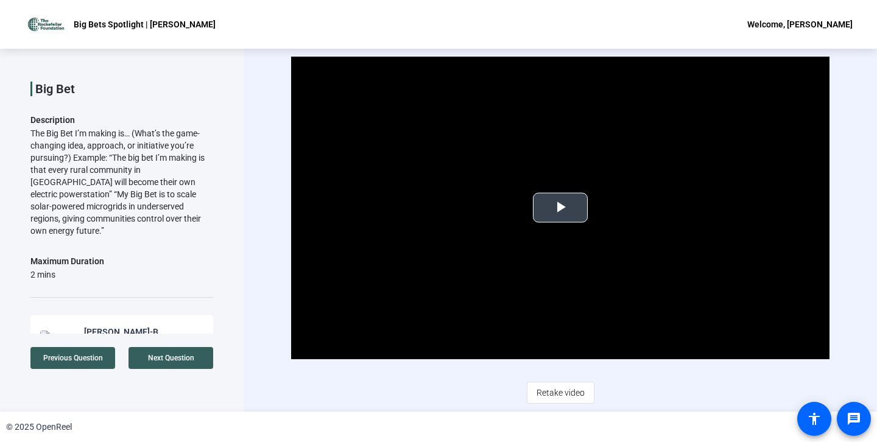
click at [560, 208] on span "Video Player" at bounding box center [560, 208] width 0 height 0
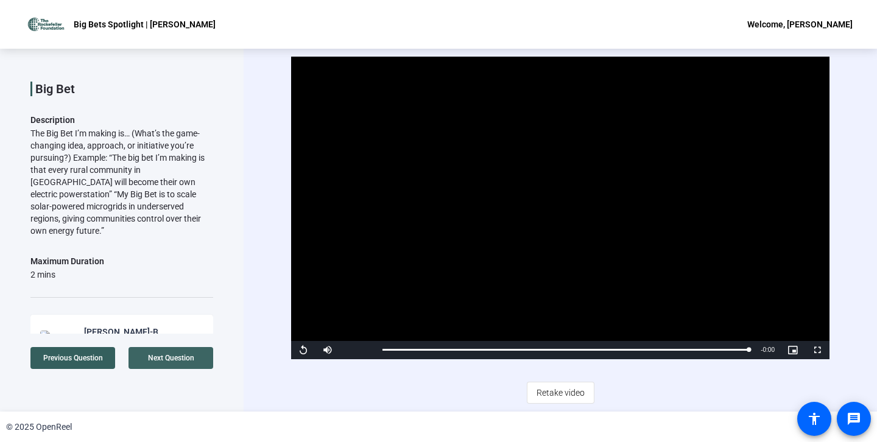
click at [175, 356] on span "Next Question" at bounding box center [171, 358] width 46 height 9
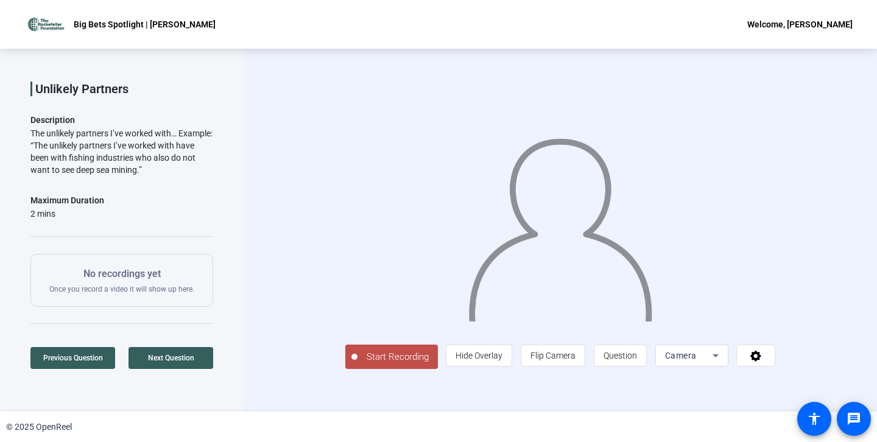
click at [357, 364] on span "Start Recording" at bounding box center [397, 357] width 80 height 14
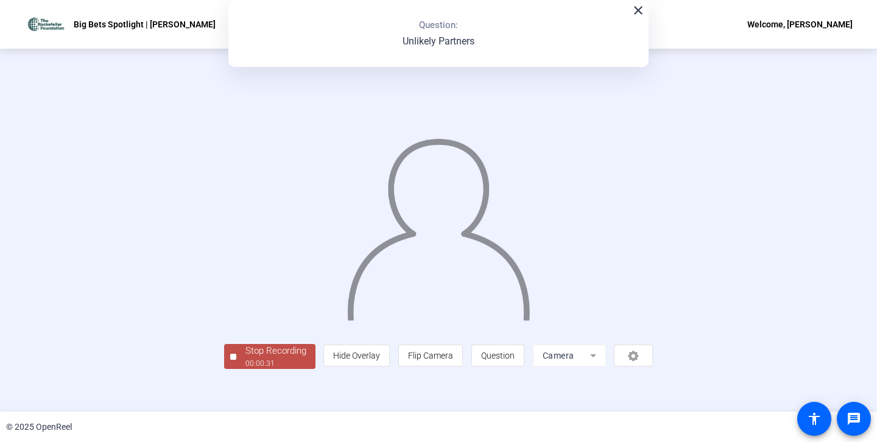
scroll to position [38, 0]
click at [245, 358] on div "Stop Recording" at bounding box center [275, 351] width 61 height 14
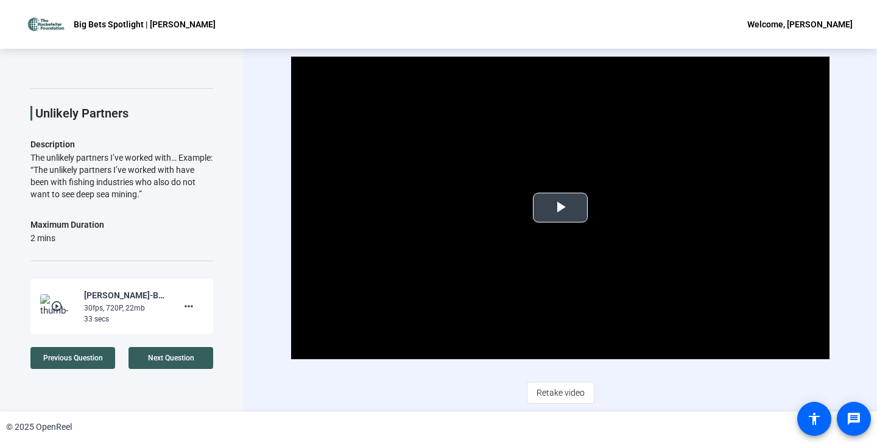
click at [560, 208] on span "Video Player" at bounding box center [560, 208] width 0 height 0
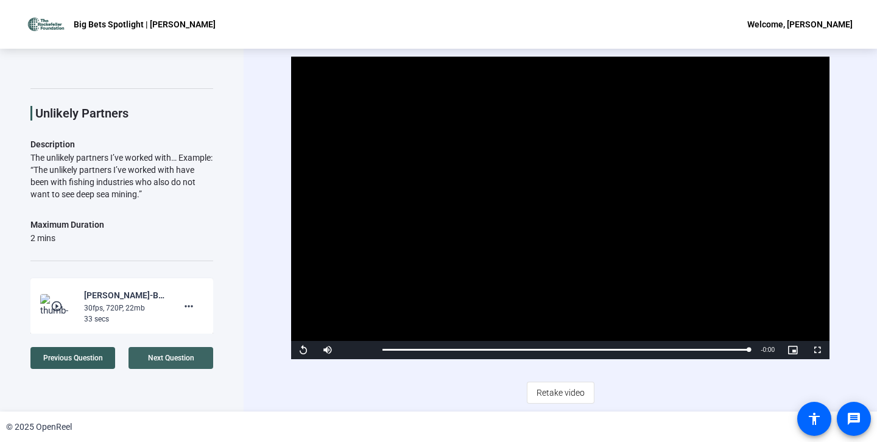
click at [177, 359] on span "Next Question" at bounding box center [171, 358] width 46 height 9
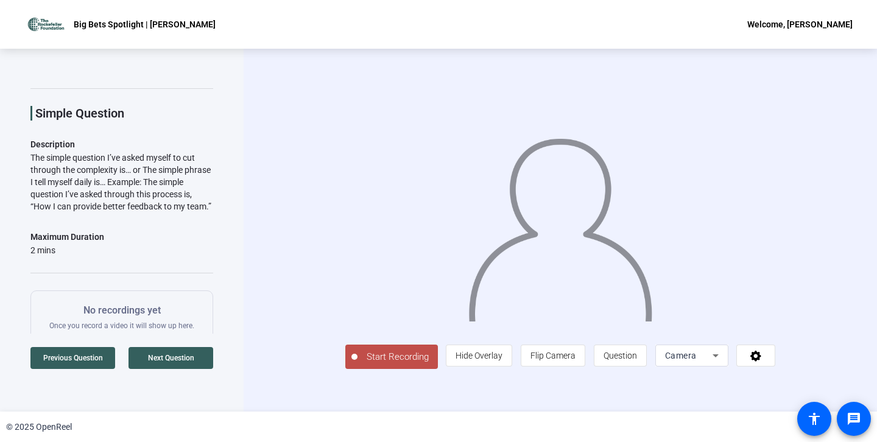
click at [367, 364] on span "Start Recording" at bounding box center [397, 357] width 80 height 14
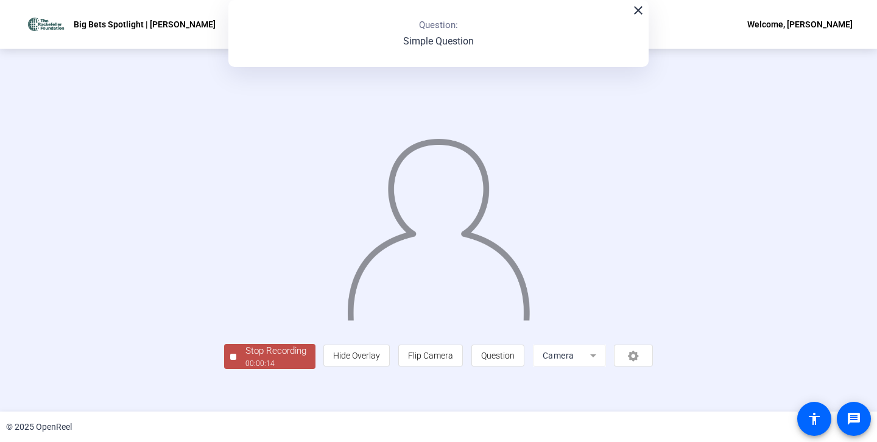
scroll to position [38, 0]
click at [245, 358] on div "Stop Recording" at bounding box center [275, 351] width 61 height 14
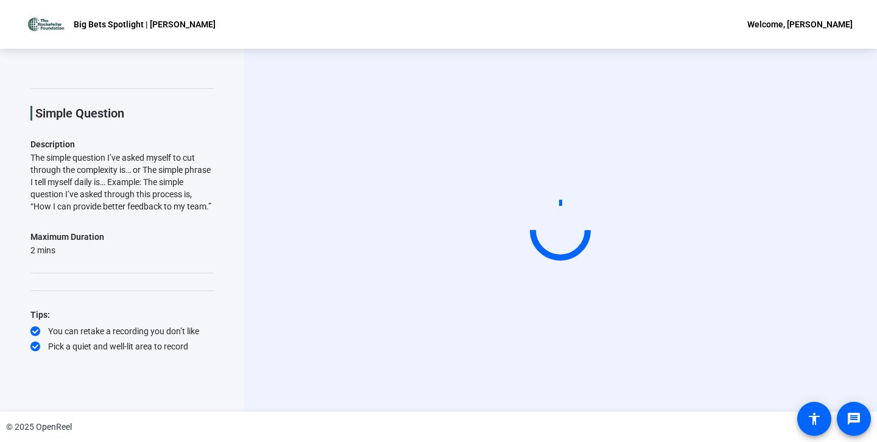
scroll to position [0, 0]
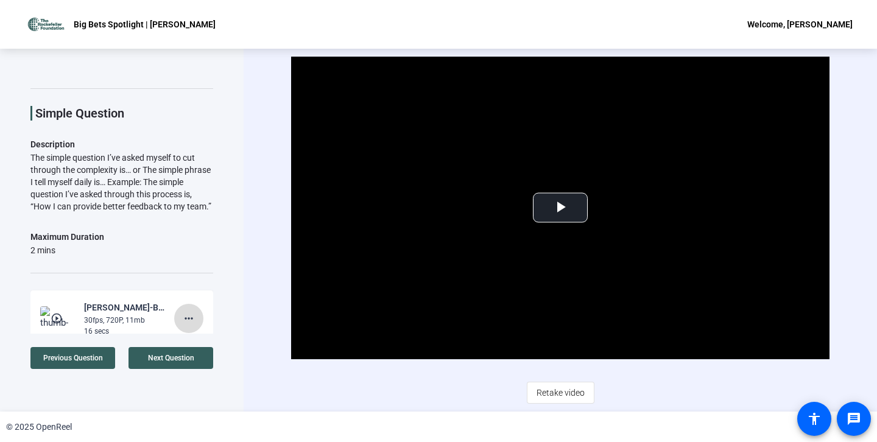
click at [189, 317] on mat-icon "more_horiz" at bounding box center [188, 318] width 15 height 15
click at [212, 342] on span "Delete clip" at bounding box center [208, 343] width 49 height 15
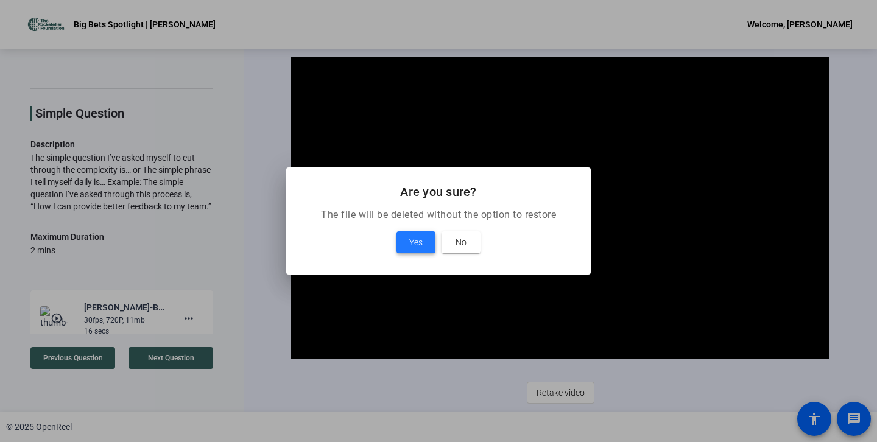
click at [421, 239] on span "Yes" at bounding box center [415, 242] width 13 height 15
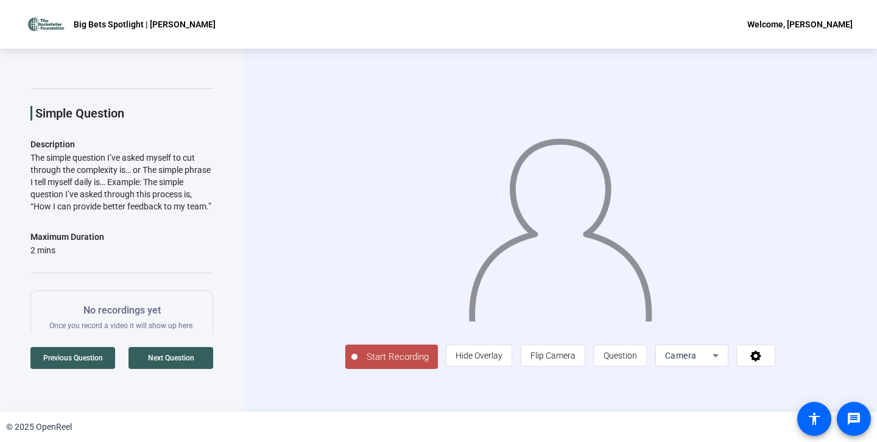
click at [357, 364] on span "Start Recording" at bounding box center [397, 357] width 80 height 14
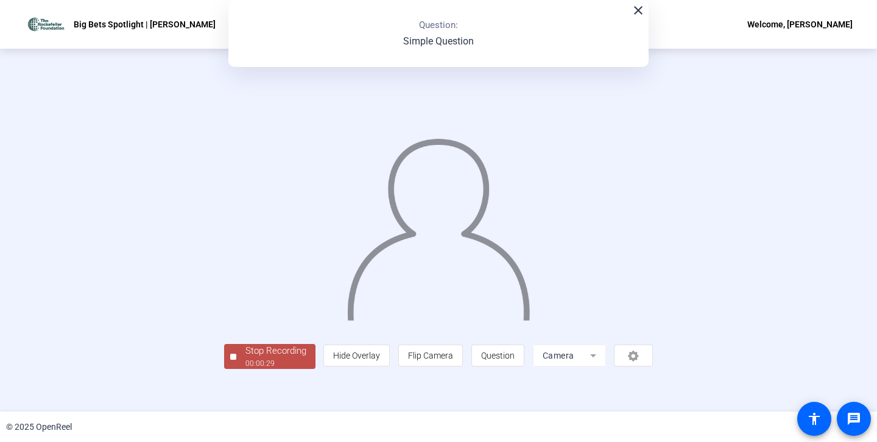
scroll to position [38, 0]
click at [245, 369] on div "00:00:30" at bounding box center [275, 363] width 61 height 11
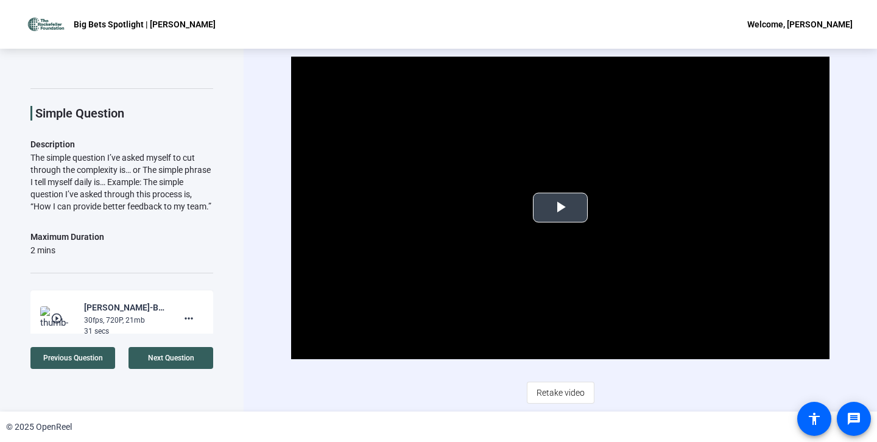
click at [560, 208] on span "Video Player" at bounding box center [560, 208] width 0 height 0
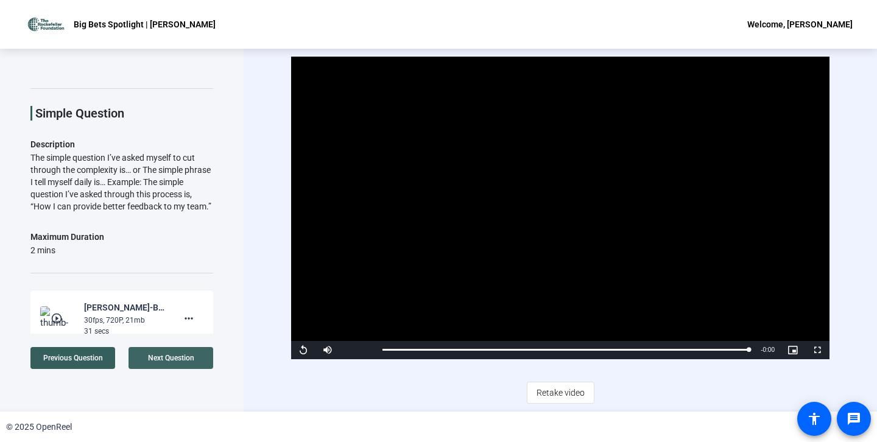
click at [176, 358] on span "Next Question" at bounding box center [171, 358] width 46 height 9
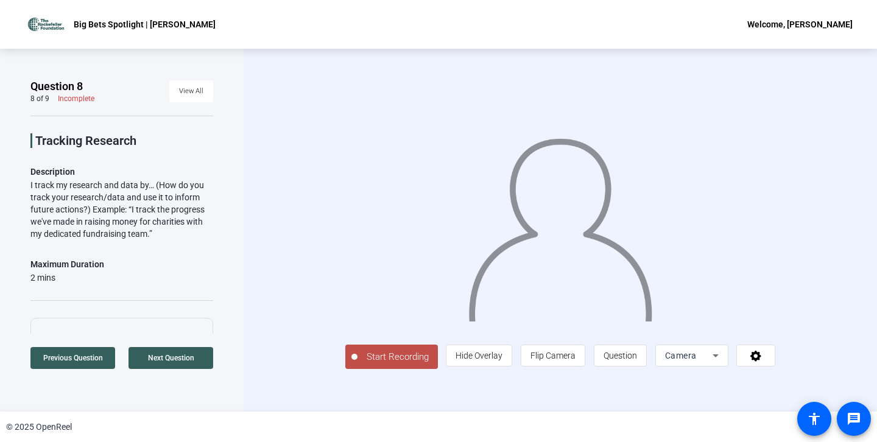
click at [357, 364] on span "Start Recording" at bounding box center [397, 357] width 80 height 14
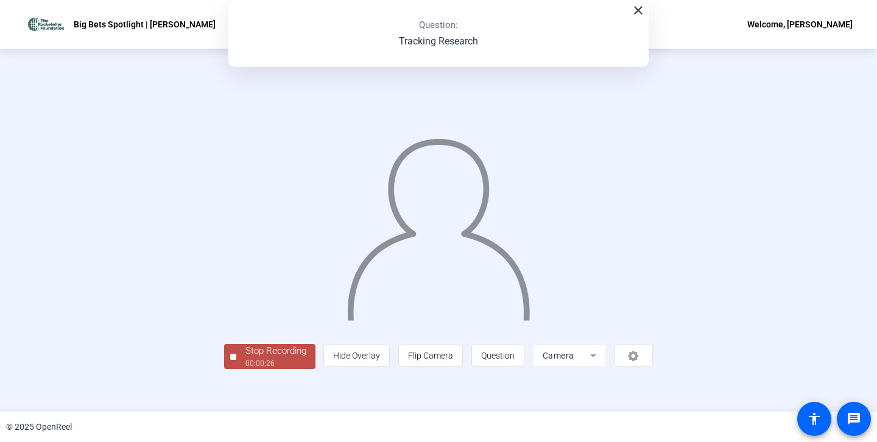
scroll to position [38, 0]
click at [245, 369] on div "00:00:28" at bounding box center [275, 363] width 61 height 11
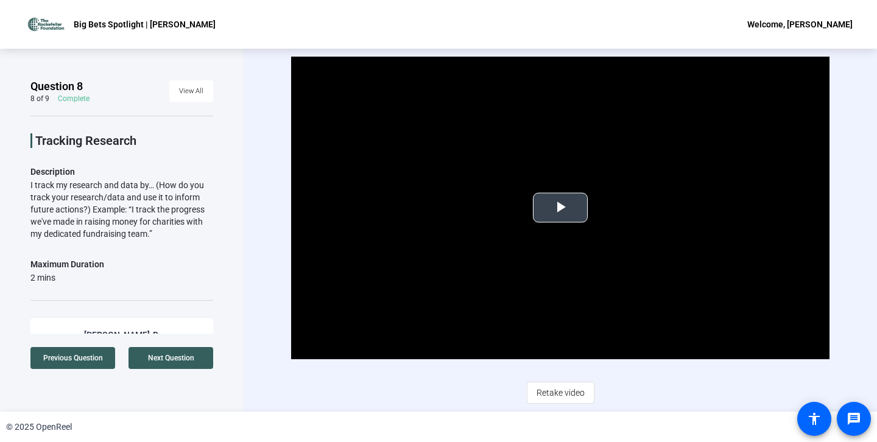
click at [560, 208] on span "Video Player" at bounding box center [560, 208] width 0 height 0
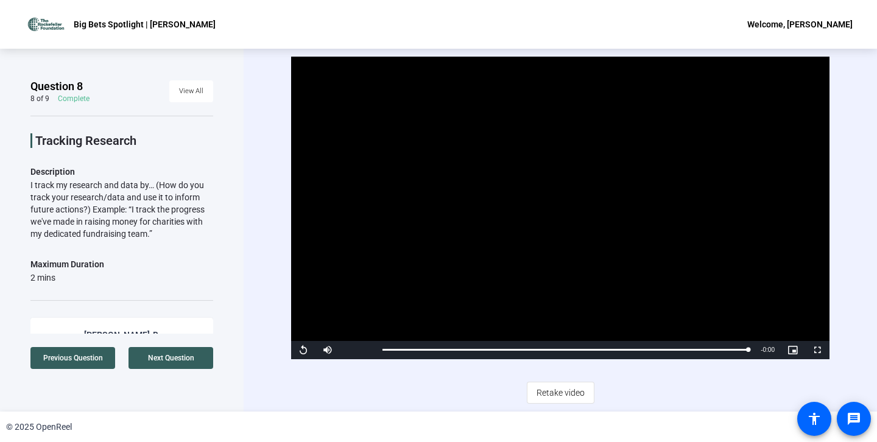
click at [564, 222] on video "Video Player" at bounding box center [560, 208] width 538 height 303
click at [411, 299] on video "Video Player" at bounding box center [560, 208] width 538 height 303
click at [373, 317] on video "Video Player" at bounding box center [560, 208] width 538 height 303
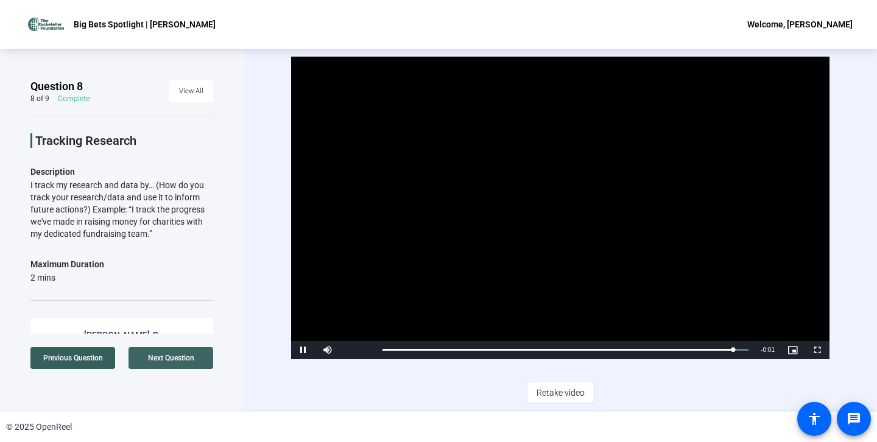
click at [177, 362] on span "Next Question" at bounding box center [171, 358] width 46 height 10
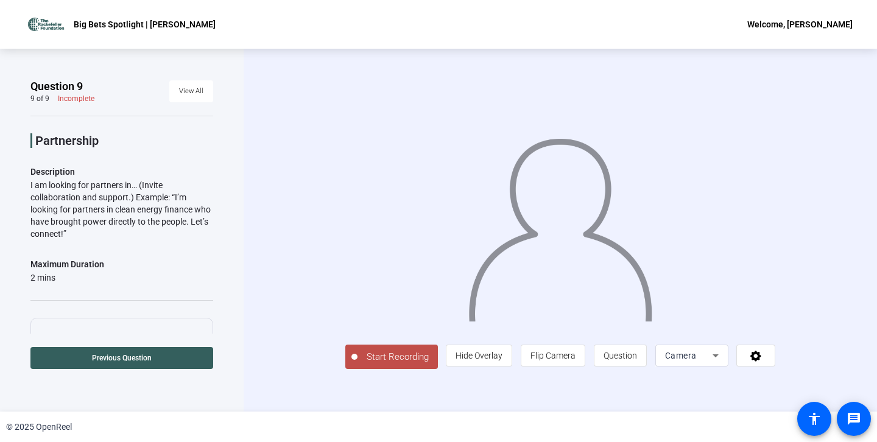
click at [357, 364] on span "Start Recording" at bounding box center [397, 357] width 80 height 14
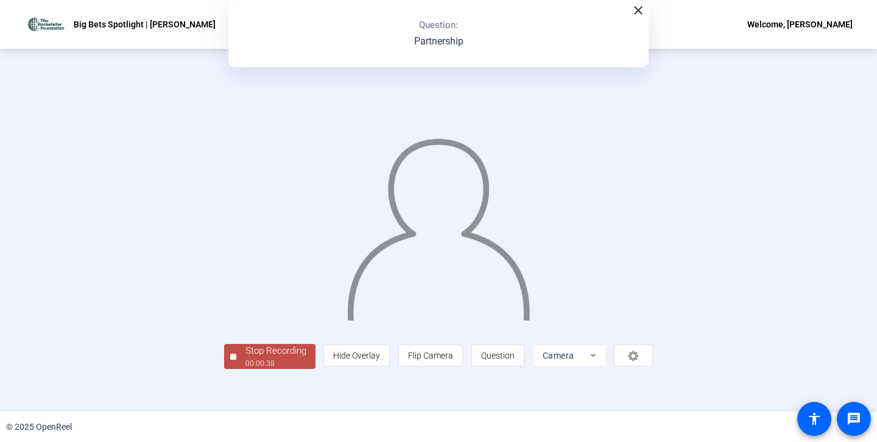
scroll to position [38, 0]
click at [245, 358] on div "Stop Recording" at bounding box center [275, 351] width 61 height 14
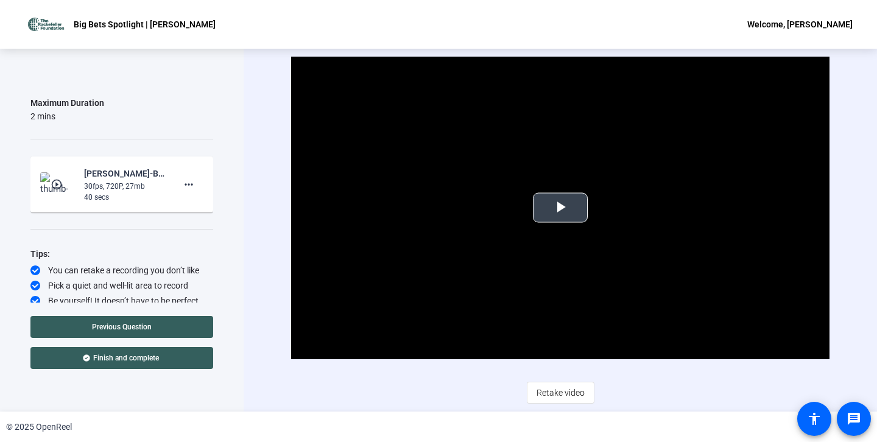
scroll to position [165, 0]
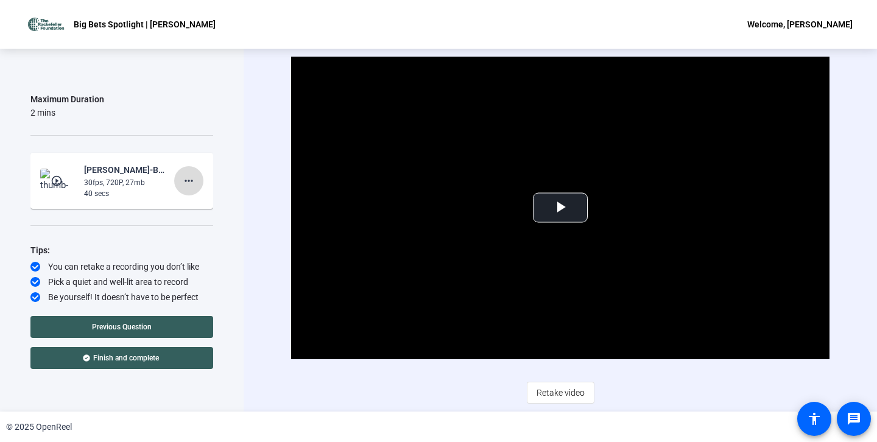
click at [186, 180] on mat-icon "more_horiz" at bounding box center [188, 180] width 15 height 15
click at [208, 209] on span "Delete clip" at bounding box center [208, 205] width 49 height 15
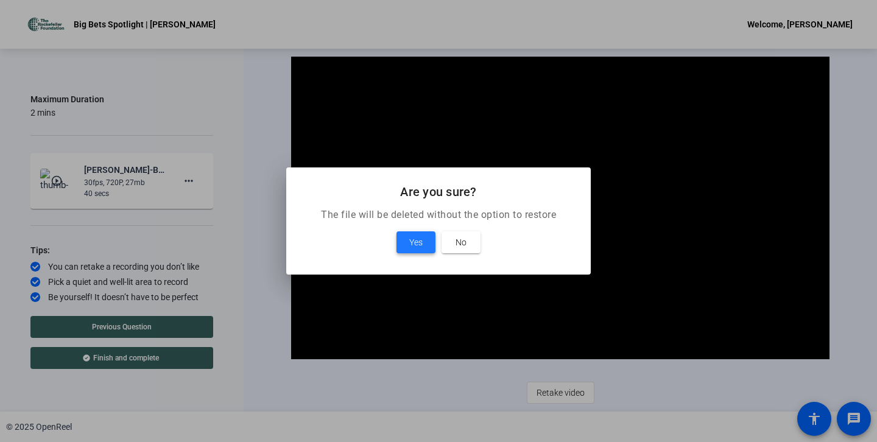
click at [422, 239] on span at bounding box center [415, 242] width 39 height 29
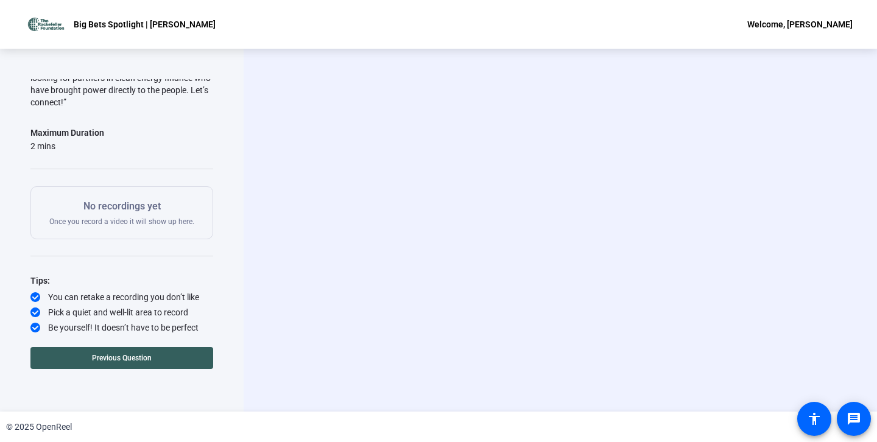
scroll to position [131, 0]
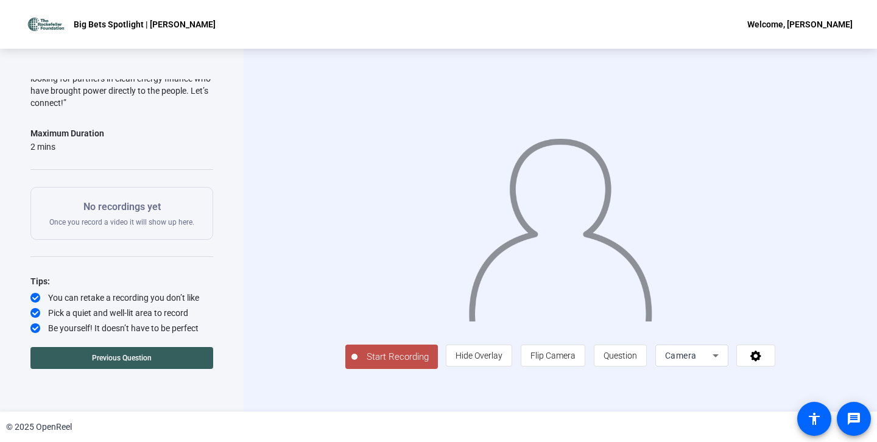
click at [357, 364] on span "Start Recording" at bounding box center [397, 357] width 80 height 14
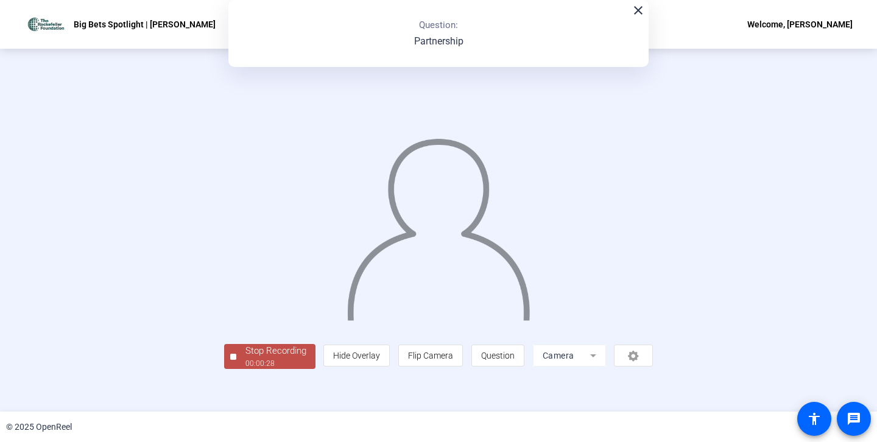
scroll to position [38, 0]
click at [245, 369] on div "00:00:30" at bounding box center [275, 363] width 61 height 11
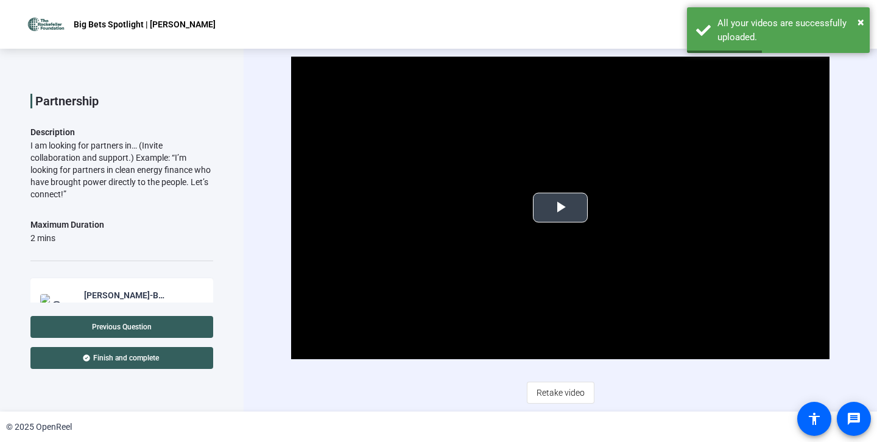
click at [560, 208] on span "Video Player" at bounding box center [560, 208] width 0 height 0
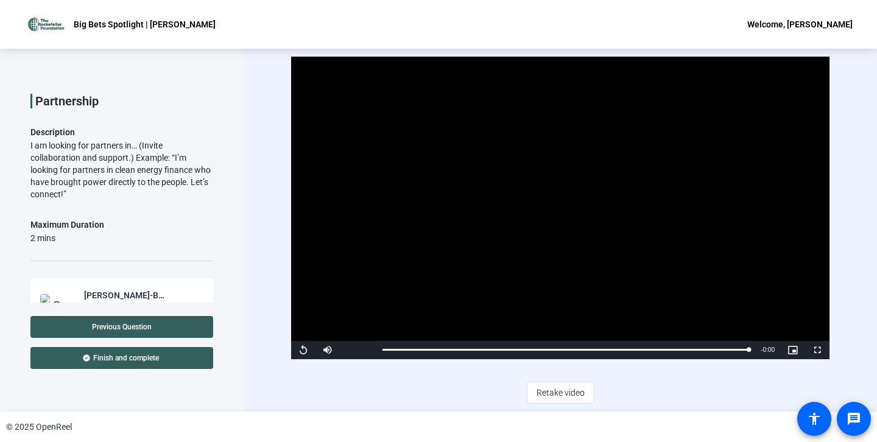
click at [561, 215] on video "Video Player" at bounding box center [560, 208] width 538 height 303
click at [568, 226] on video "Video Player" at bounding box center [560, 208] width 538 height 303
click at [452, 243] on video "Video Player" at bounding box center [560, 208] width 538 height 303
click at [146, 358] on span "Finish and complete" at bounding box center [126, 358] width 66 height 10
